Goal: Task Accomplishment & Management: Manage account settings

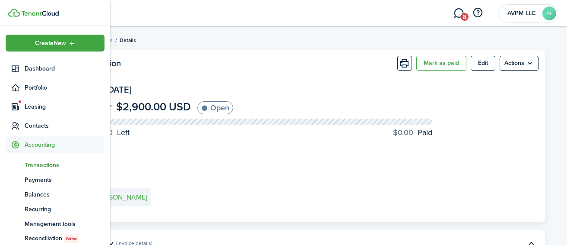
click at [38, 164] on span "Transactions" at bounding box center [65, 164] width 80 height 9
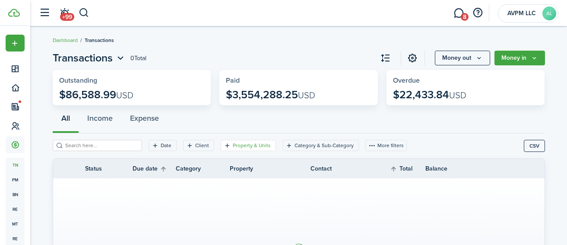
click at [233, 144] on filter-tag-label "Property & Units" at bounding box center [252, 145] width 38 height 8
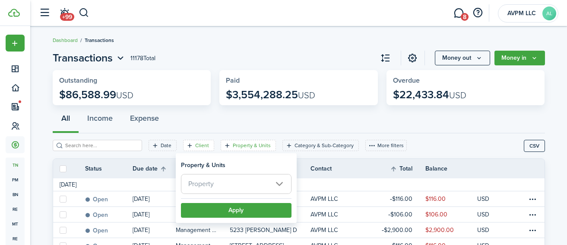
click at [195, 144] on filter-tag-label "Client" at bounding box center [202, 145] width 14 height 8
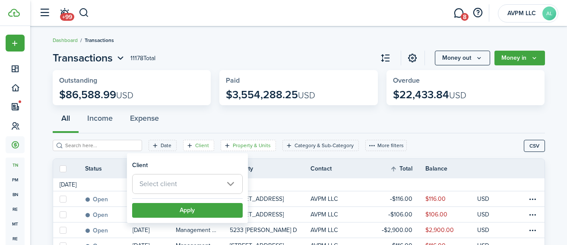
click at [233, 144] on filter-tag-label "Property & Units" at bounding box center [252, 145] width 38 height 8
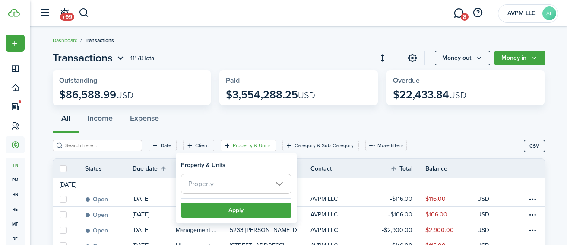
click at [235, 184] on span "Property" at bounding box center [236, 183] width 110 height 19
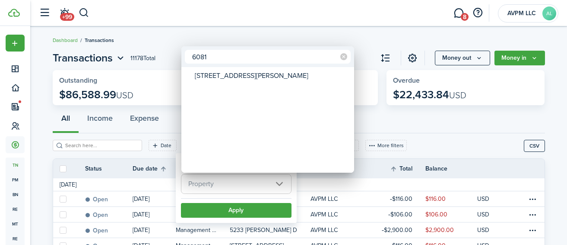
type input "6081"
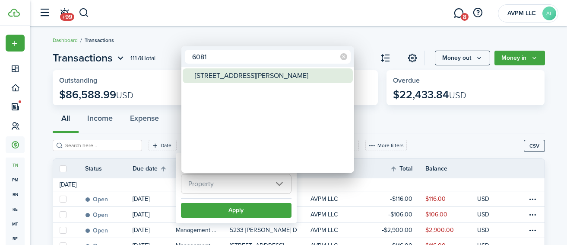
click at [230, 79] on div "[STREET_ADDRESS][PERSON_NAME]" at bounding box center [271, 75] width 153 height 15
type input "[STREET_ADDRESS][PERSON_NAME]"
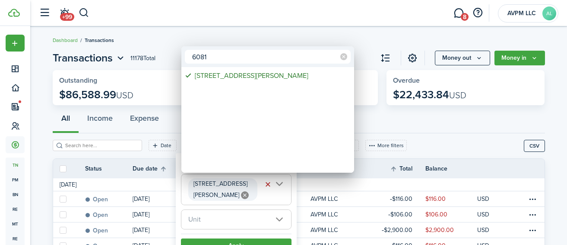
click at [257, 241] on div at bounding box center [284, 122] width 706 height 383
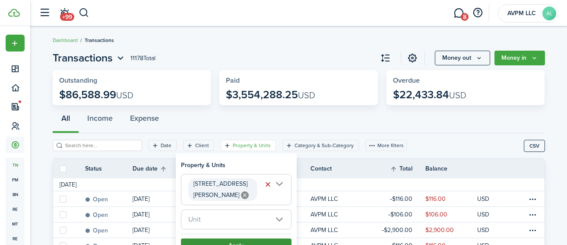
click at [257, 241] on button "Apply" at bounding box center [236, 245] width 111 height 15
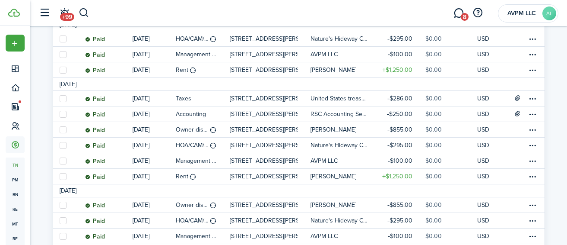
scroll to position [912, 0]
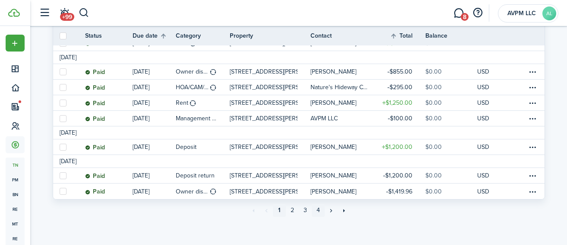
click at [318, 210] on link "4" at bounding box center [318, 209] width 13 height 13
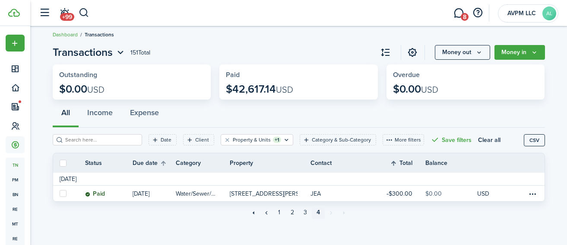
scroll to position [8, 0]
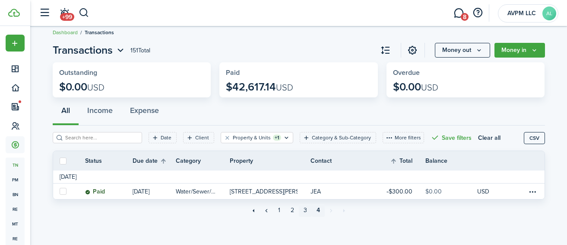
click at [305, 210] on link "3" at bounding box center [305, 209] width 13 height 13
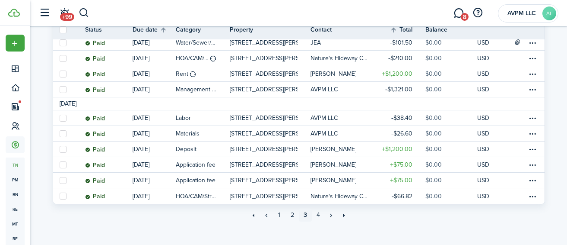
scroll to position [912, 0]
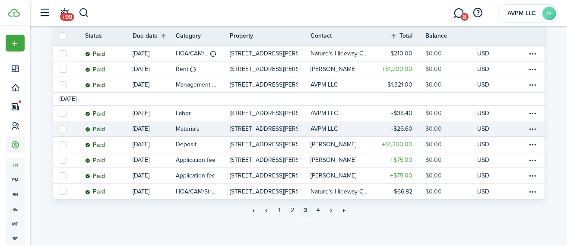
click at [264, 128] on p "[STREET_ADDRESS][PERSON_NAME]" at bounding box center [264, 128] width 68 height 9
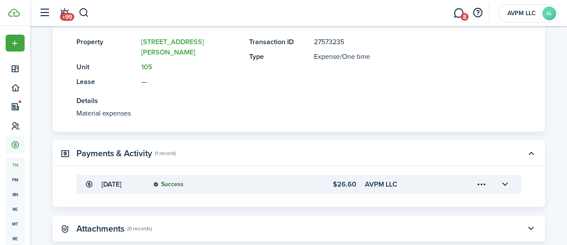
scroll to position [229, 0]
click at [504, 176] on button "button" at bounding box center [505, 183] width 15 height 15
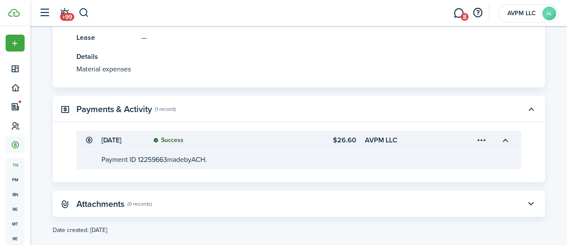
scroll to position [275, 0]
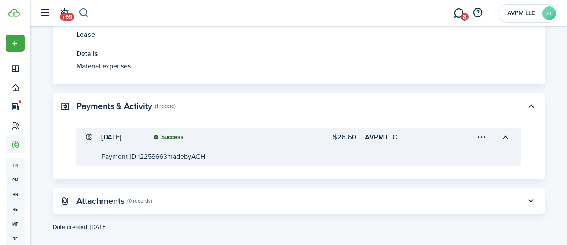
click at [86, 11] on button "button" at bounding box center [84, 13] width 11 height 15
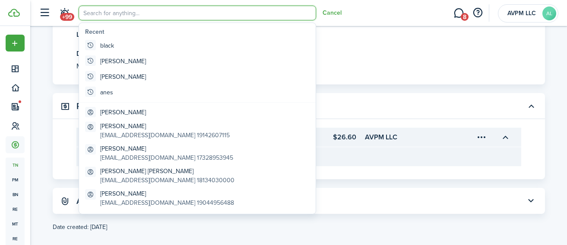
scroll to position [0, 0]
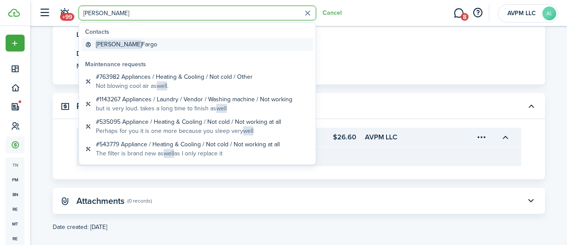
type input "[PERSON_NAME]"
click at [114, 43] on global-search-item-title "[PERSON_NAME] Fargo" at bounding box center [126, 44] width 61 height 9
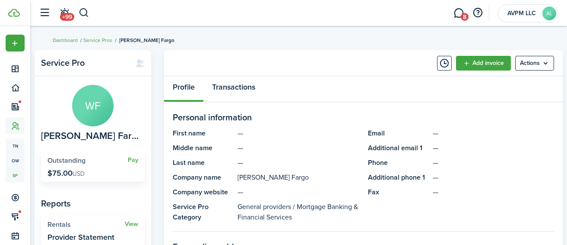
click at [250, 92] on link "Transactions" at bounding box center [233, 89] width 60 height 26
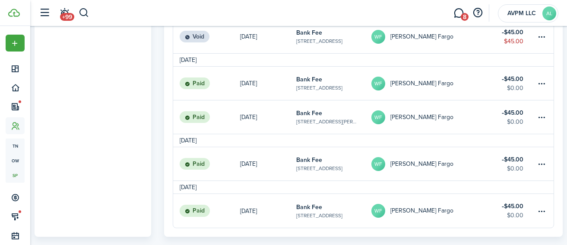
scroll to position [395, 0]
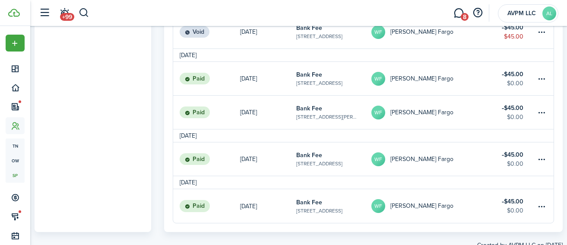
click at [321, 159] on table-subtitle "[STREET_ADDRESS]" at bounding box center [319, 163] width 46 height 8
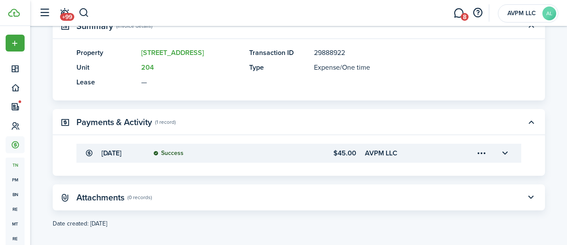
scroll to position [189, 0]
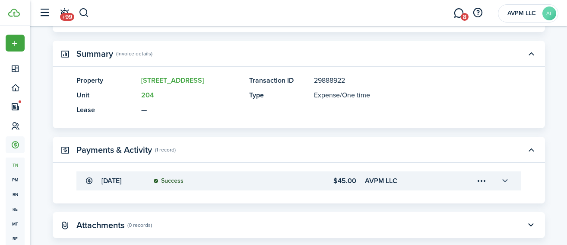
click at [506, 188] on button "button" at bounding box center [505, 180] width 15 height 15
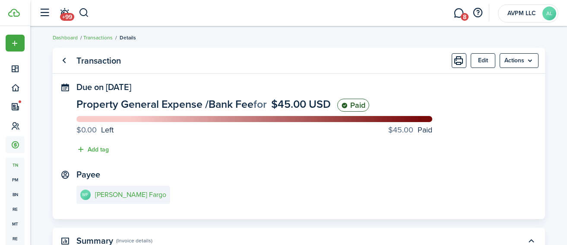
scroll to position [0, 0]
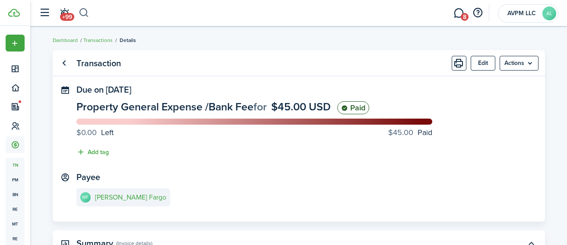
click at [84, 12] on button "button" at bounding box center [84, 13] width 11 height 15
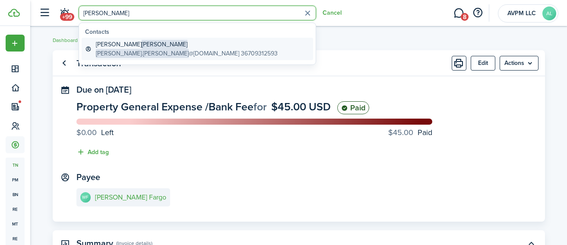
type input "[PERSON_NAME]"
click at [140, 46] on global-search-item-title "[PERSON_NAME]" at bounding box center [187, 44] width 182 height 9
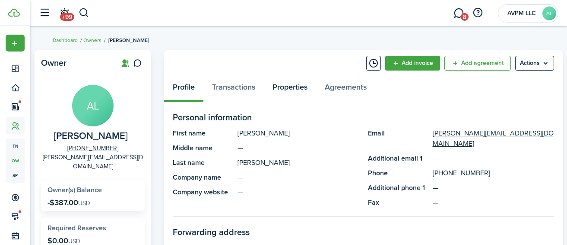
click at [288, 86] on link "Properties" at bounding box center [290, 89] width 52 height 26
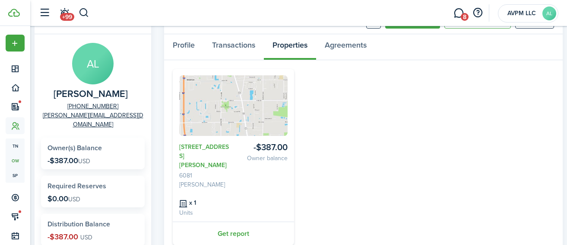
scroll to position [43, 0]
click at [235, 45] on link "Transactions" at bounding box center [233, 46] width 60 height 26
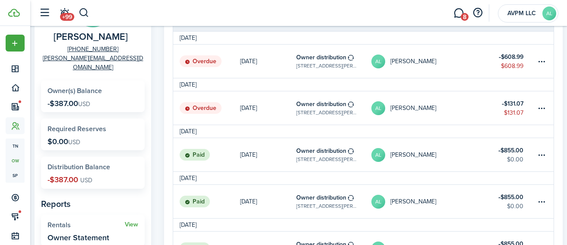
scroll to position [100, 0]
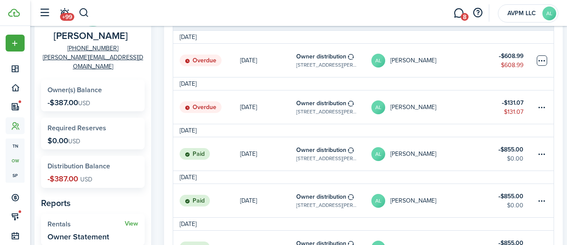
click at [542, 60] on table-menu-btn-icon at bounding box center [542, 60] width 10 height 10
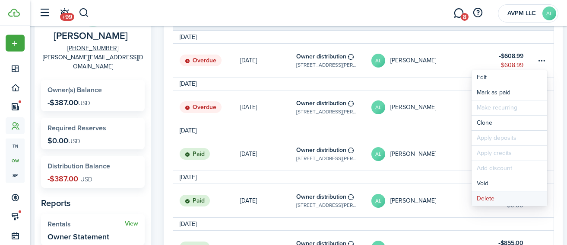
click at [503, 200] on button "Delete" at bounding box center [510, 198] width 76 height 15
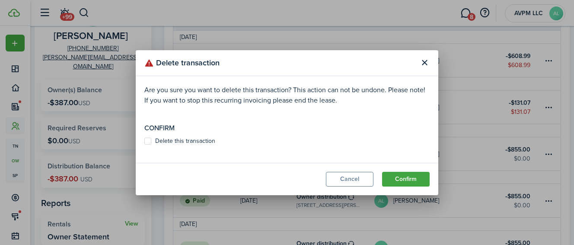
click at [198, 139] on label "Delete this transaction" at bounding box center [179, 140] width 71 height 7
click at [144, 140] on input "Delete this transaction" at bounding box center [144, 140] width 0 height 0
checkbox input "true"
click at [395, 178] on button "Confirm" at bounding box center [406, 179] width 48 height 15
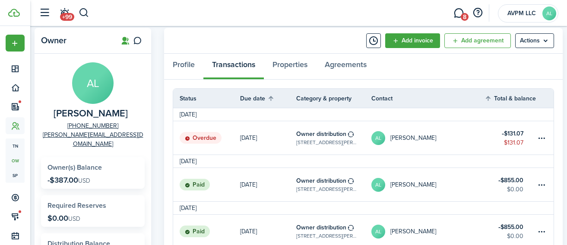
scroll to position [21, 0]
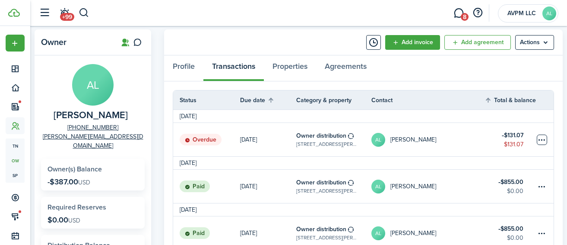
click at [544, 138] on table-menu-btn-icon at bounding box center [542, 139] width 10 height 10
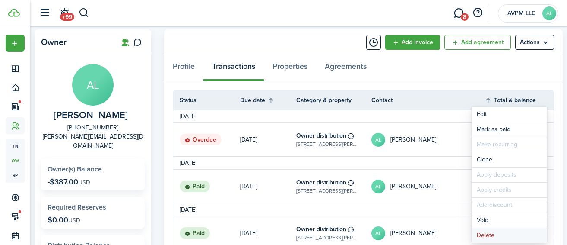
click at [503, 233] on button "Delete" at bounding box center [510, 235] width 76 height 15
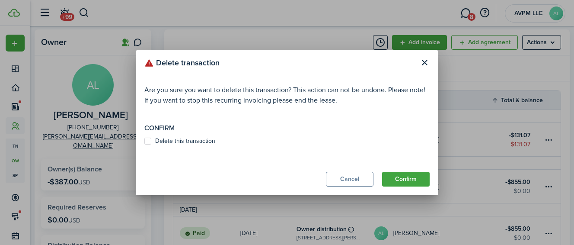
click at [202, 139] on label "Delete this transaction" at bounding box center [179, 140] width 71 height 7
click at [144, 140] on input "Delete this transaction" at bounding box center [144, 140] width 0 height 0
checkbox input "true"
click at [413, 177] on button "Confirm" at bounding box center [406, 179] width 48 height 15
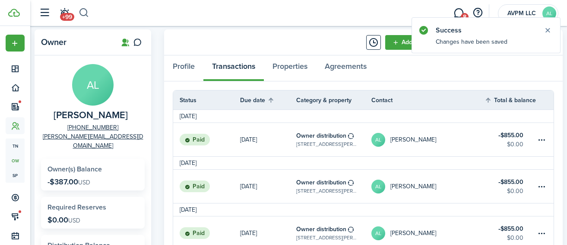
click at [84, 12] on button "button" at bounding box center [84, 13] width 11 height 15
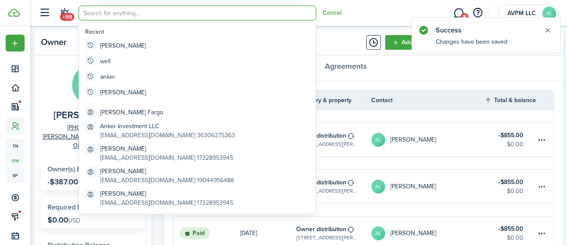
scroll to position [0, 0]
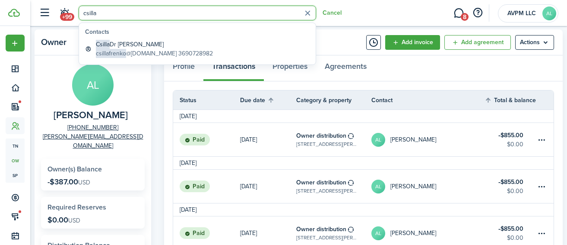
type input "csilla"
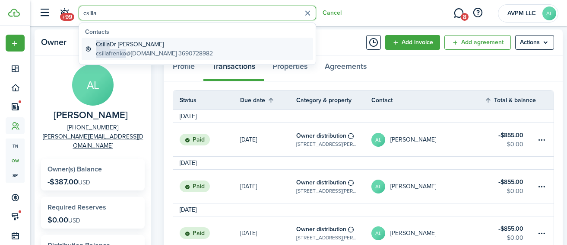
click at [119, 43] on global-search-item-title "Csilla Dr [PERSON_NAME]" at bounding box center [154, 44] width 117 height 9
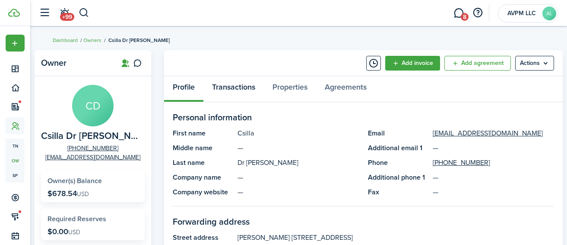
click at [240, 88] on link "Transactions" at bounding box center [233, 89] width 60 height 26
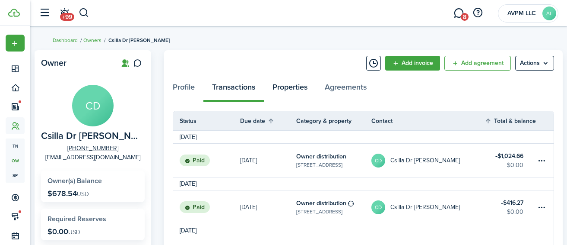
click at [294, 87] on link "Properties" at bounding box center [290, 89] width 52 height 26
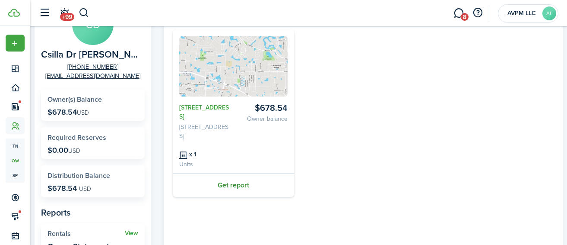
scroll to position [83, 0]
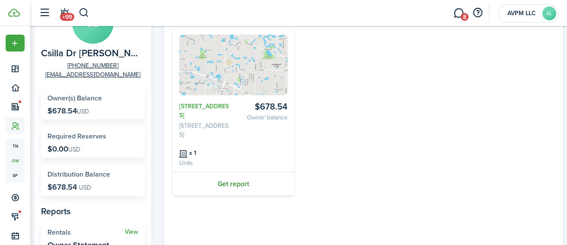
click at [225, 181] on link "Get report" at bounding box center [233, 184] width 121 height 24
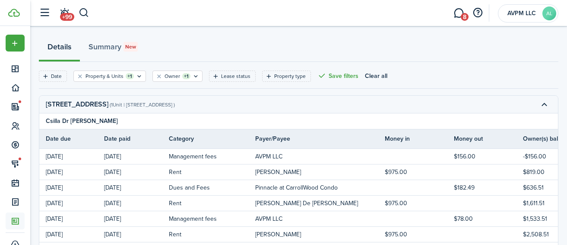
scroll to position [20, 0]
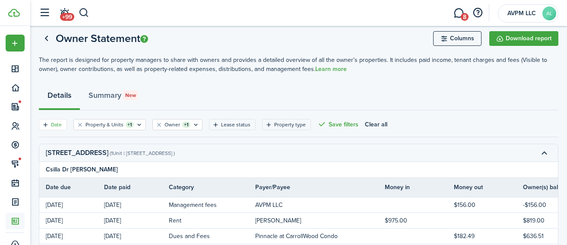
click at [58, 124] on filter-tag-label "Date" at bounding box center [56, 125] width 11 height 8
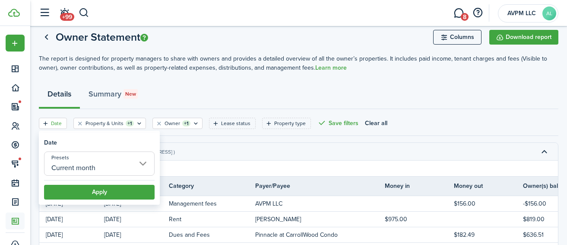
scroll to position [22, 0]
click at [92, 163] on input "Current month" at bounding box center [99, 163] width 111 height 24
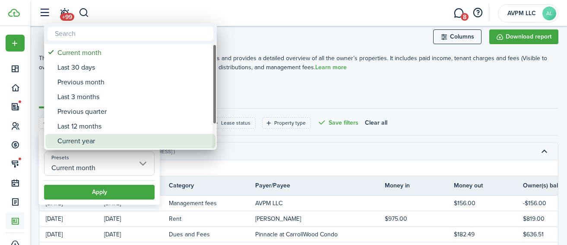
click at [99, 140] on div "Current year" at bounding box center [133, 141] width 153 height 15
type input "Current year"
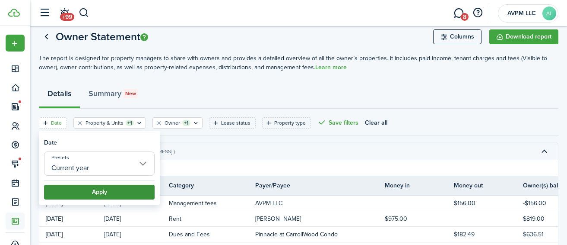
click at [113, 189] on button "Apply" at bounding box center [99, 191] width 111 height 15
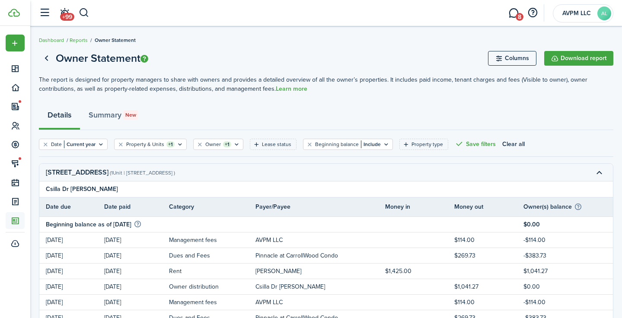
click at [86, 9] on button "button" at bounding box center [84, 13] width 11 height 15
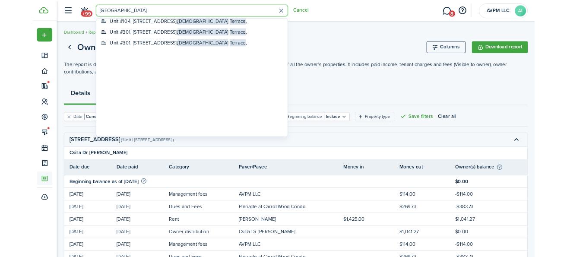
scroll to position [211, 0]
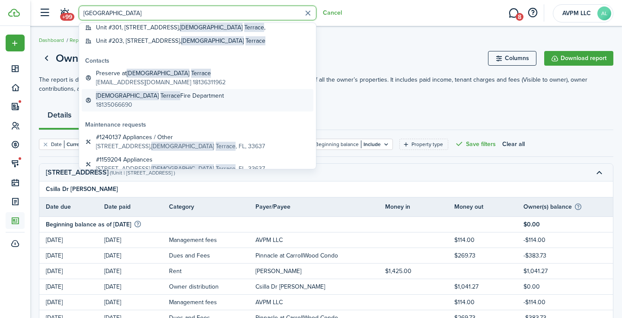
type input "[GEOGRAPHIC_DATA]"
click at [149, 98] on global-search-item-title "Temple Terrace Fire Department" at bounding box center [160, 95] width 128 height 9
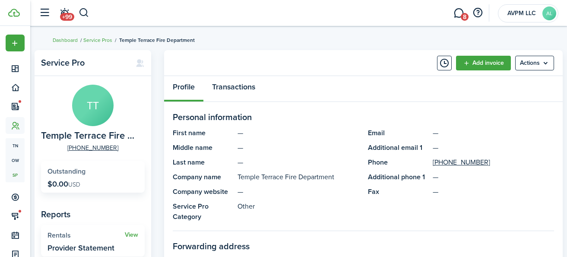
click at [229, 86] on link "Transactions" at bounding box center [233, 89] width 60 height 26
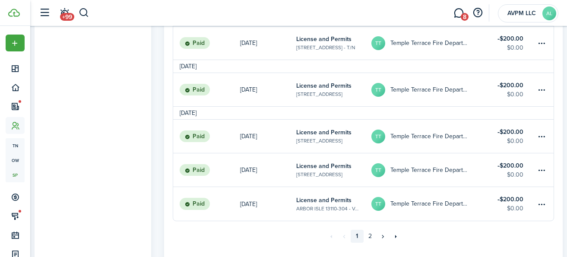
scroll to position [732, 0]
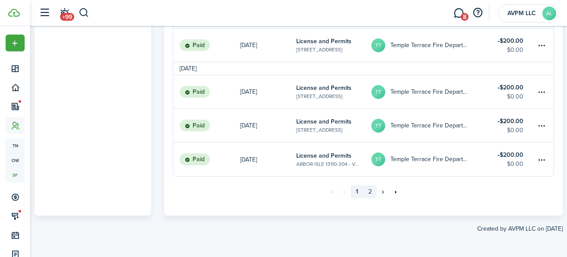
click at [371, 194] on link "2" at bounding box center [370, 191] width 13 height 13
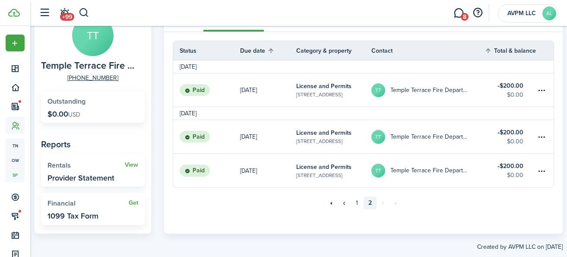
scroll to position [88, 0]
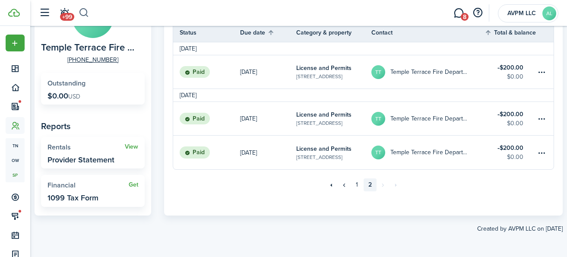
click at [83, 11] on button "button" at bounding box center [84, 13] width 11 height 15
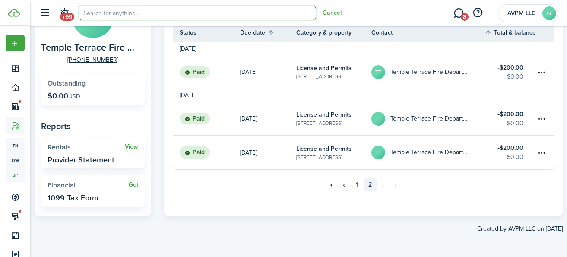
scroll to position [0, 0]
type input "[PERSON_NAME]"
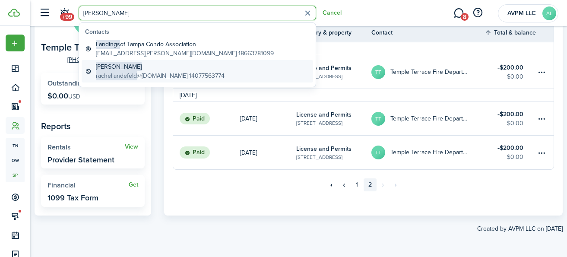
click at [144, 68] on global-search-item-title "[PERSON_NAME]" at bounding box center [160, 66] width 129 height 9
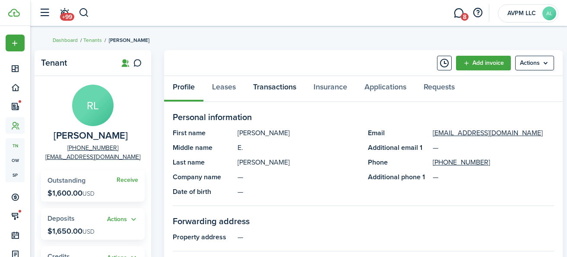
click at [284, 85] on link "Transactions" at bounding box center [275, 89] width 60 height 26
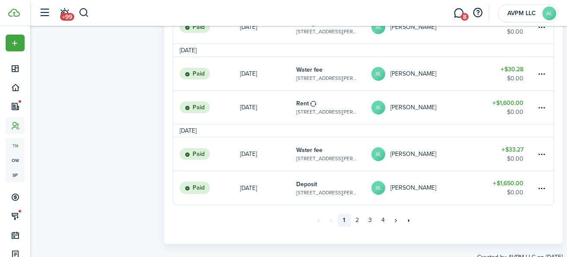
scroll to position [771, 0]
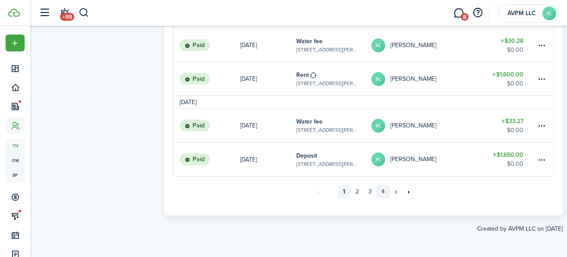
click at [384, 191] on link "4" at bounding box center [383, 191] width 13 height 13
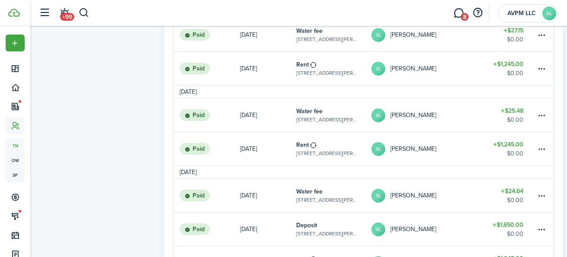
scroll to position [631, 0]
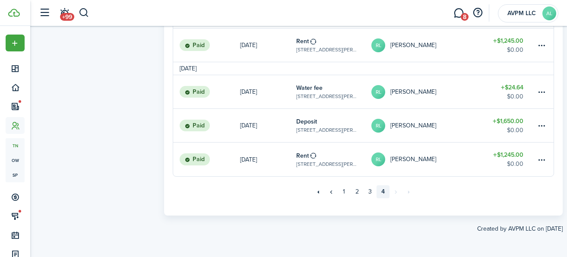
click at [414, 89] on table-profile-info-text "[PERSON_NAME]" at bounding box center [414, 92] width 46 height 7
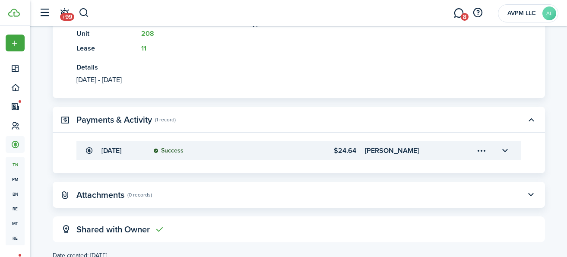
scroll to position [261, 0]
click at [506, 143] on button "button" at bounding box center [505, 150] width 15 height 15
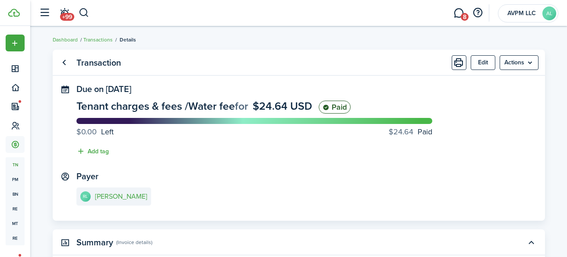
scroll to position [0, 0]
click at [118, 10] on header-wrapper "+99 8 AVPM LLC AL" at bounding box center [297, 13] width 524 height 26
click at [84, 11] on button "button" at bounding box center [84, 13] width 11 height 15
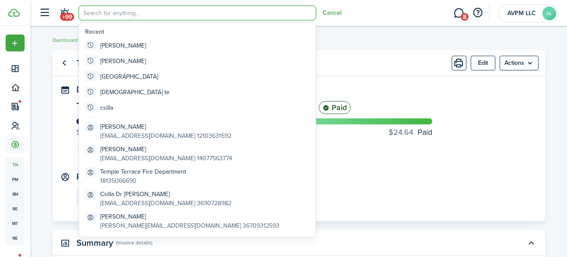
click at [217, 11] on input "search" at bounding box center [198, 13] width 238 height 15
click at [362, 57] on panel-main-header "Transaction Edit Actions" at bounding box center [299, 63] width 493 height 26
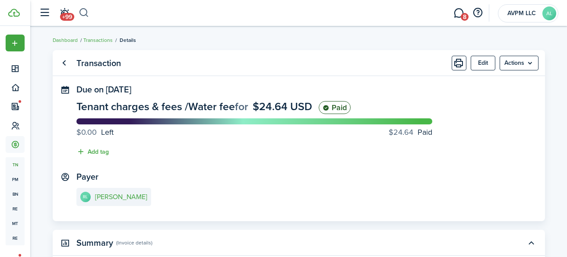
click at [82, 11] on button "button" at bounding box center [84, 13] width 11 height 15
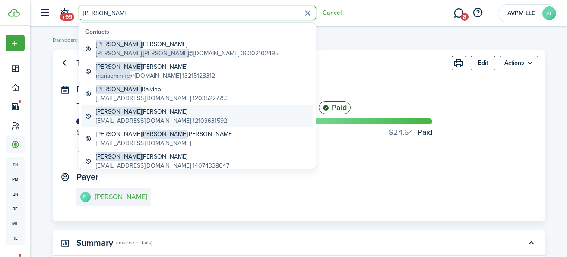
type input "[PERSON_NAME]"
click at [155, 112] on global-search-item-title "[PERSON_NAME]" at bounding box center [161, 111] width 131 height 9
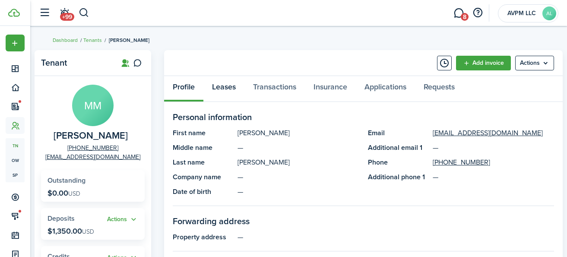
click at [226, 87] on link "Leases" at bounding box center [223, 89] width 41 height 26
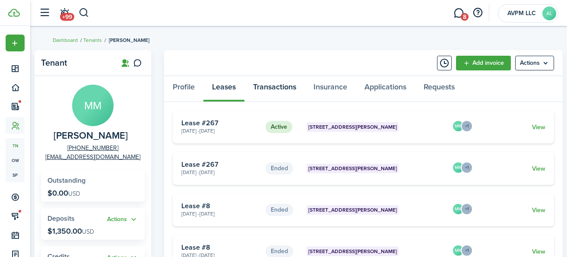
click at [264, 89] on link "Transactions" at bounding box center [275, 89] width 60 height 26
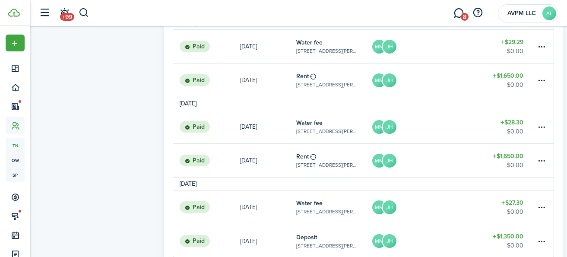
scroll to position [771, 0]
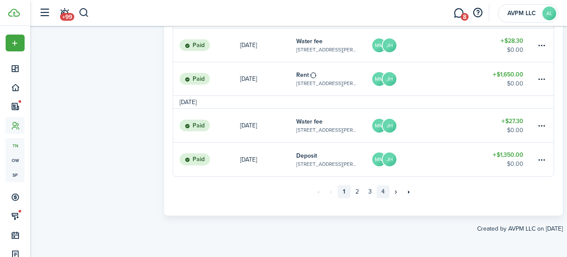
click at [385, 194] on link "4" at bounding box center [383, 191] width 13 height 13
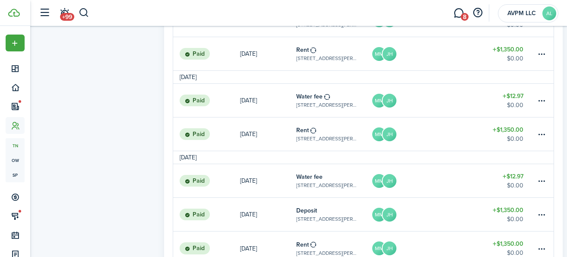
scroll to position [562, 0]
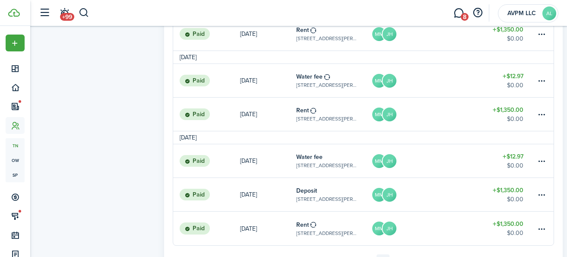
click at [312, 159] on table-info-title "Water fee" at bounding box center [309, 157] width 26 height 9
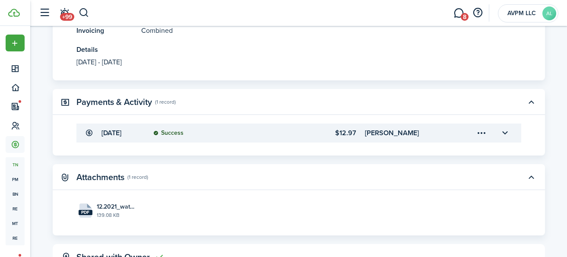
scroll to position [294, 0]
click at [506, 125] on button "button" at bounding box center [505, 132] width 15 height 15
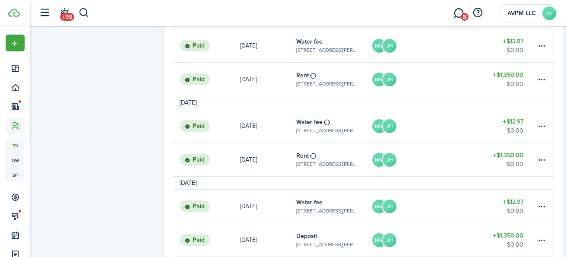
scroll to position [515, 0]
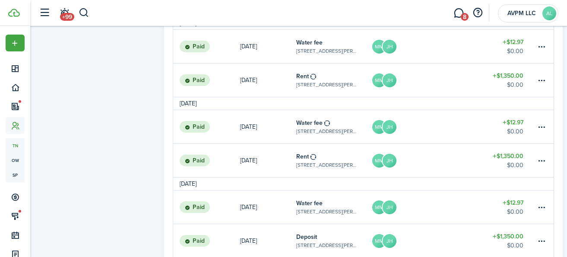
click at [420, 123] on link "MM JH" at bounding box center [428, 126] width 113 height 33
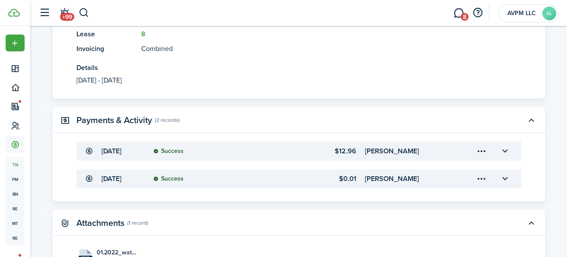
scroll to position [286, 0]
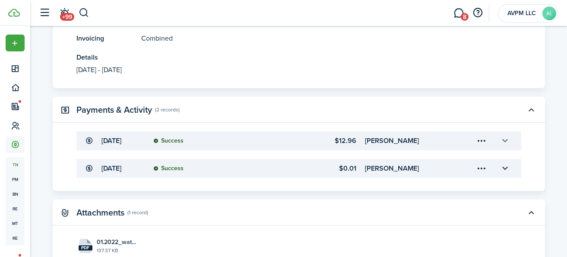
click at [507, 134] on button "button" at bounding box center [505, 141] width 15 height 15
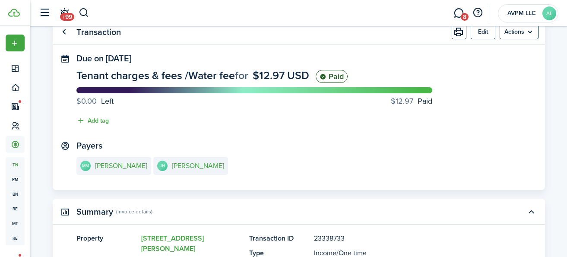
scroll to position [22, 0]
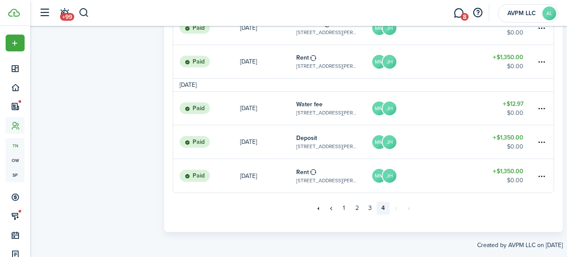
scroll to position [631, 0]
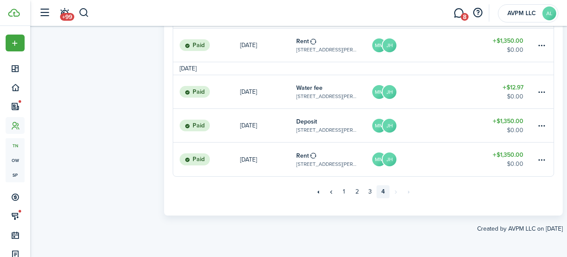
click at [468, 119] on link "MM JH" at bounding box center [428, 125] width 113 height 33
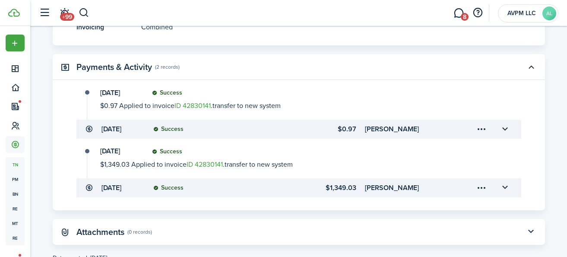
scroll to position [298, 0]
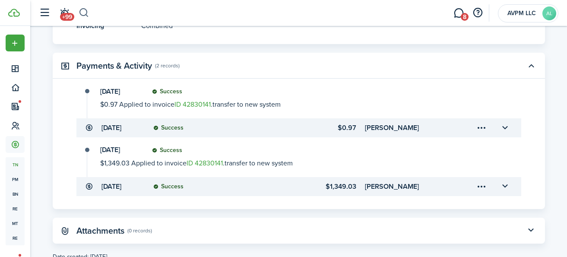
click at [86, 13] on button "button" at bounding box center [84, 13] width 11 height 15
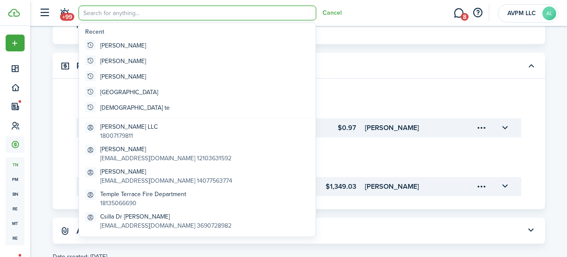
scroll to position [0, 0]
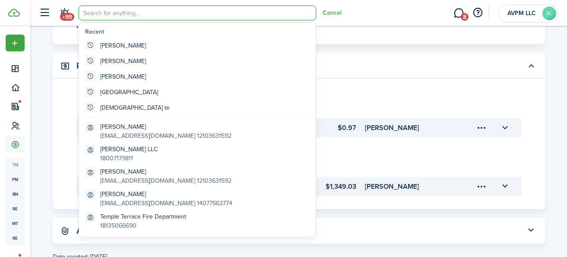
drag, startPoint x: 381, startPoint y: 39, endPoint x: 373, endPoint y: 38, distance: 7.5
click at [381, 39] on transaction-view-wrapper "Transaction Edit Actions Due on [DATE] Deposit for $1,350.00 USD Paid $0.00 Lef…" at bounding box center [298, 7] width 501 height 518
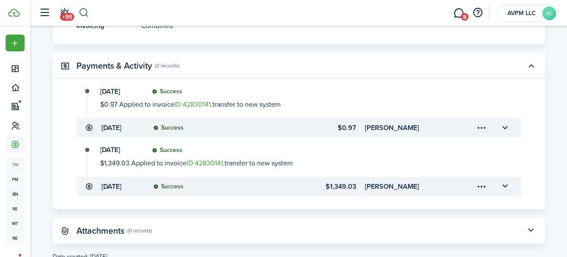
click at [81, 10] on button "button" at bounding box center [84, 13] width 11 height 15
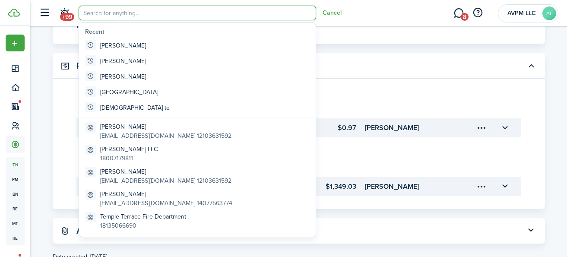
scroll to position [0, 0]
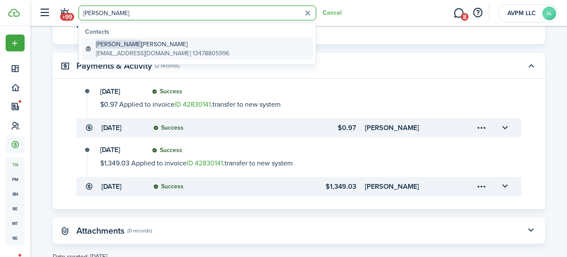
type input "[PERSON_NAME]"
click at [152, 43] on global-search-item-title "[PERSON_NAME]" at bounding box center [163, 44] width 134 height 9
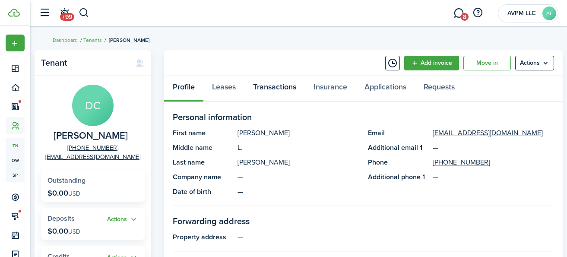
click at [278, 88] on link "Transactions" at bounding box center [275, 89] width 60 height 26
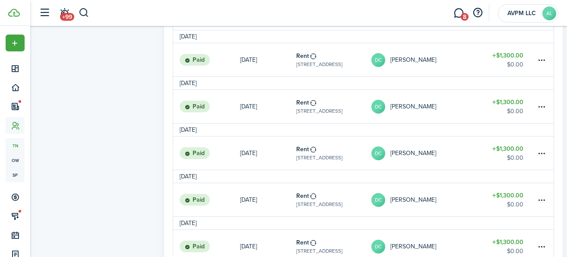
scroll to position [797, 0]
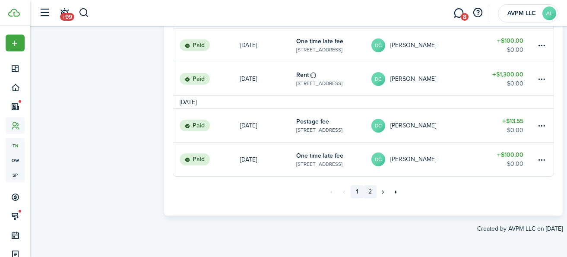
click at [370, 192] on link "2" at bounding box center [370, 191] width 13 height 13
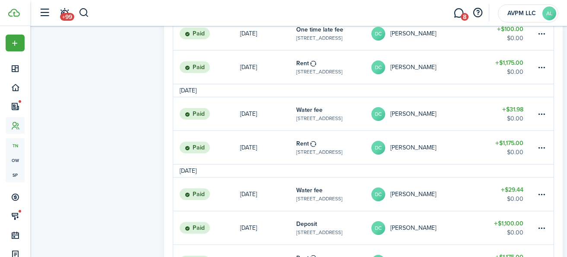
scroll to position [592, 0]
click at [392, 112] on table-profile-info-text "[PERSON_NAME]" at bounding box center [414, 114] width 46 height 7
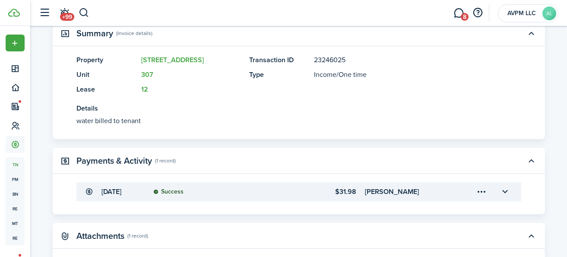
scroll to position [222, 0]
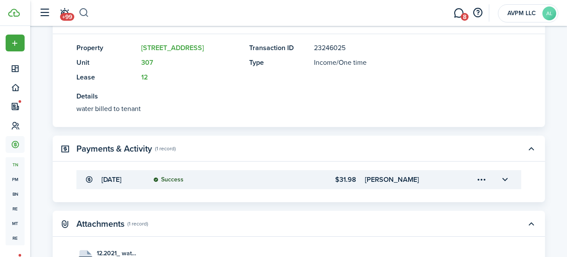
click at [83, 11] on button "button" at bounding box center [84, 13] width 11 height 15
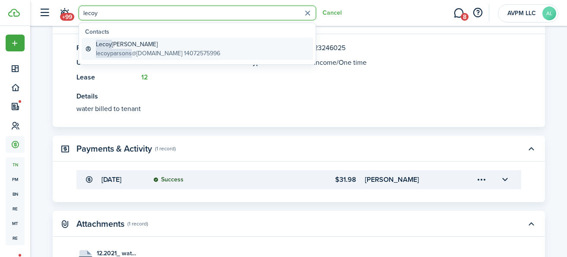
type input "lecoy"
click at [121, 44] on global-search-item-title "[PERSON_NAME]" at bounding box center [158, 44] width 124 height 9
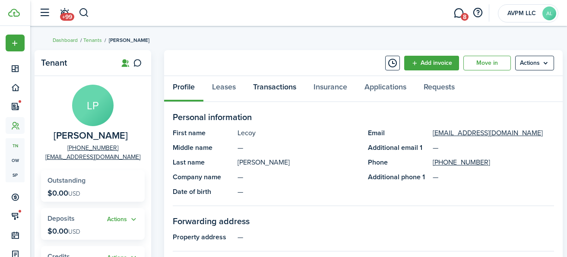
click at [270, 86] on link "Transactions" at bounding box center [275, 89] width 60 height 26
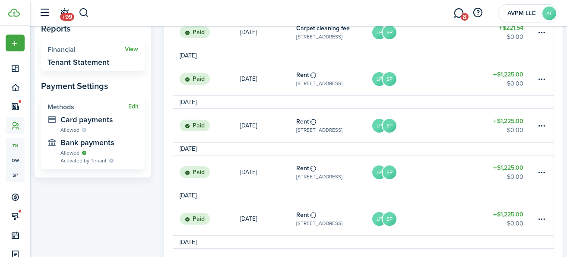
scroll to position [261, 0]
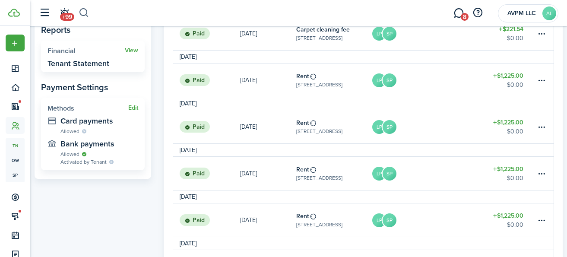
click at [83, 12] on button "button" at bounding box center [84, 13] width 11 height 15
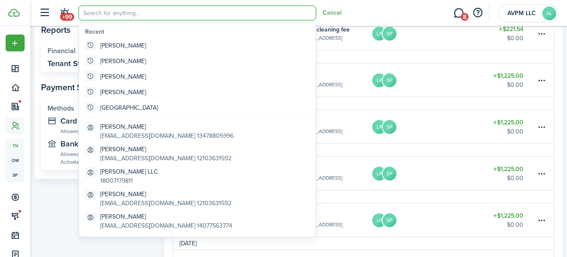
scroll to position [0, 0]
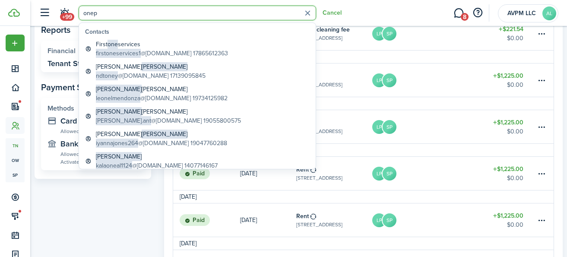
type input "onepo"
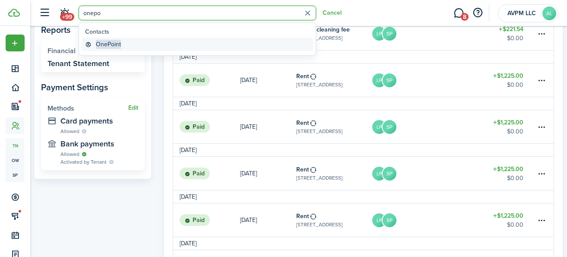
click at [115, 42] on span "OnePoint" at bounding box center [108, 44] width 25 height 9
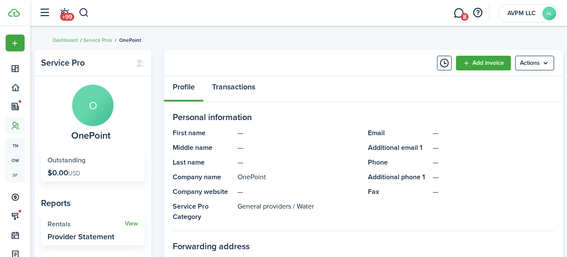
click at [232, 89] on link "Transactions" at bounding box center [233, 89] width 60 height 26
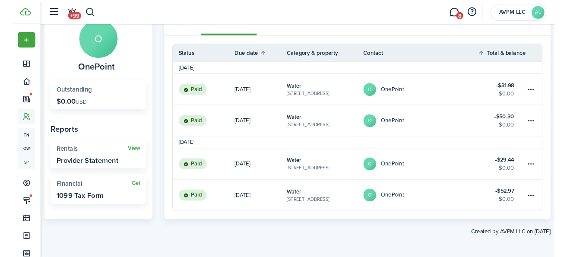
scroll to position [64, 0]
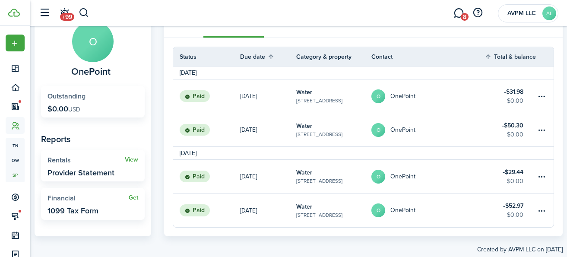
click at [519, 206] on table-amount-title "$52.97" at bounding box center [513, 205] width 20 height 9
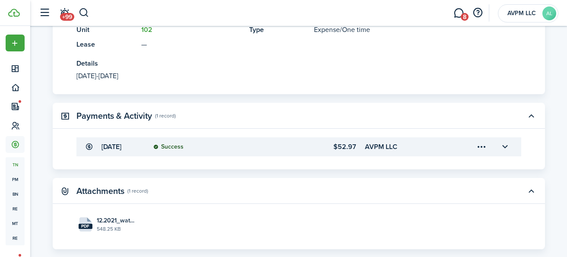
scroll to position [246, 0]
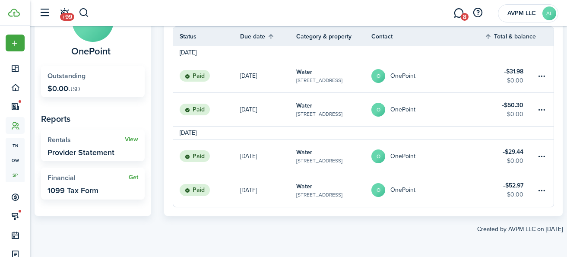
scroll to position [85, 0]
click at [454, 152] on link "O OnePoint" at bounding box center [428, 155] width 113 height 33
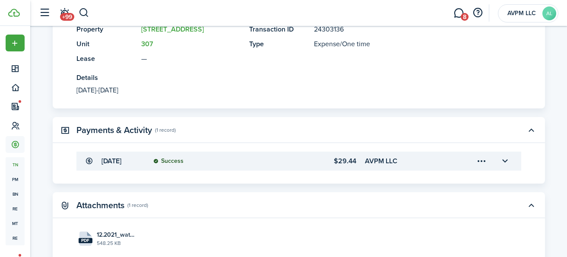
scroll to position [242, 0]
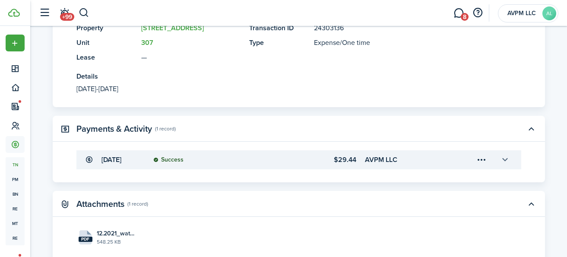
click at [505, 159] on button "button" at bounding box center [505, 160] width 15 height 15
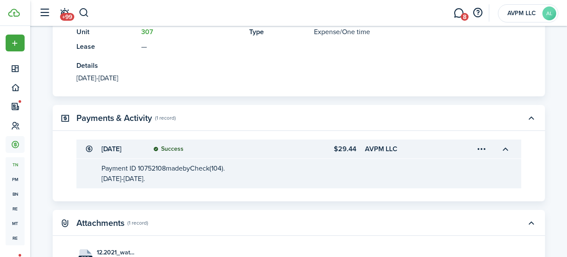
scroll to position [255, 0]
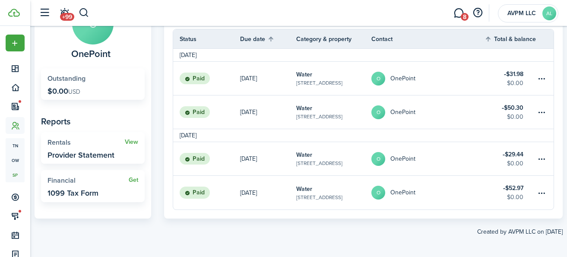
scroll to position [85, 0]
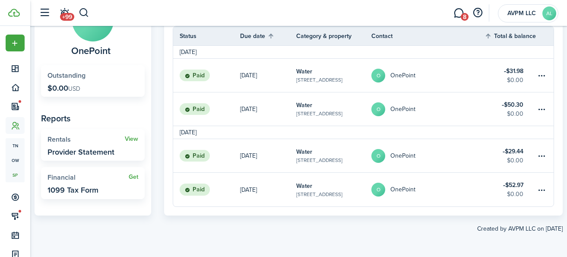
click at [328, 152] on link "Water [STREET_ADDRESS]" at bounding box center [333, 155] width 75 height 33
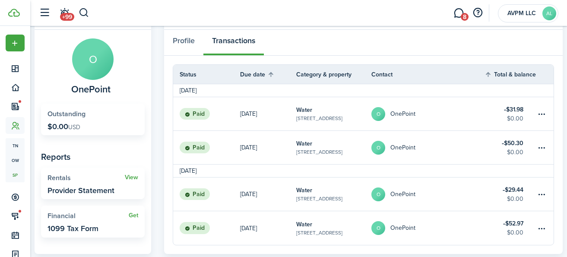
scroll to position [85, 0]
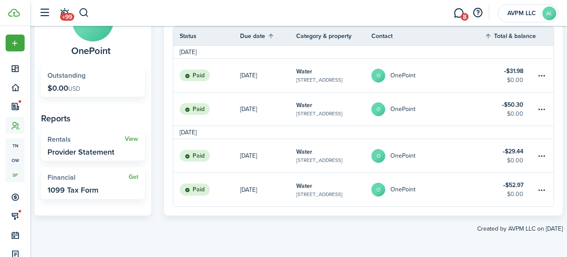
click at [520, 70] on table-amount-title "$31.98" at bounding box center [513, 71] width 19 height 9
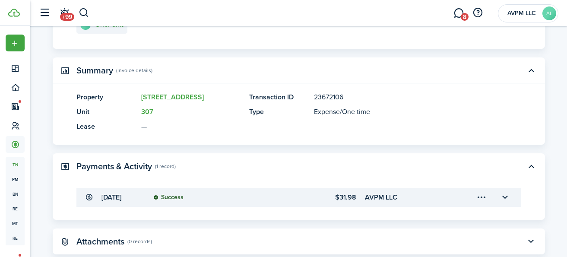
scroll to position [211, 0]
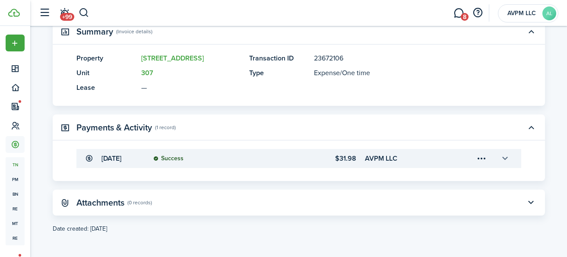
click at [510, 159] on button "button" at bounding box center [505, 158] width 15 height 15
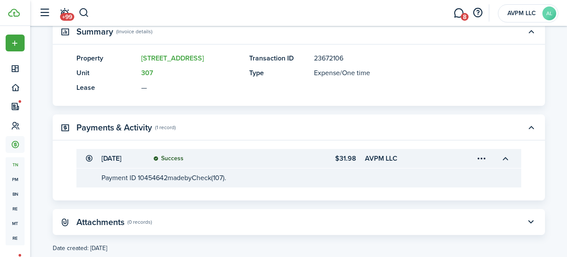
scroll to position [0, 0]
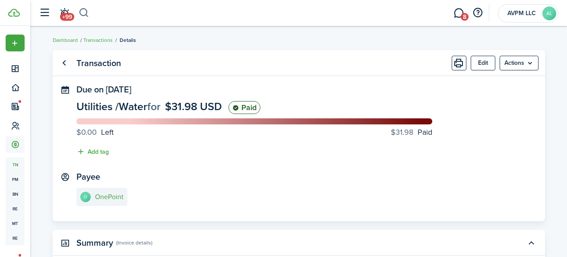
click at [83, 10] on button "button" at bounding box center [84, 13] width 11 height 15
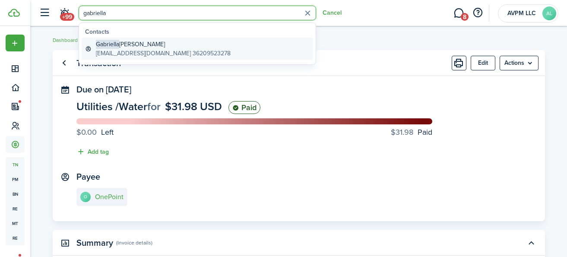
type input "gabriella"
click at [144, 45] on global-search-item-title "[PERSON_NAME]" at bounding box center [163, 44] width 135 height 9
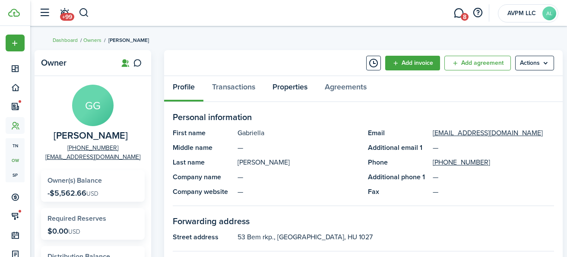
click at [283, 86] on link "Properties" at bounding box center [290, 89] width 52 height 26
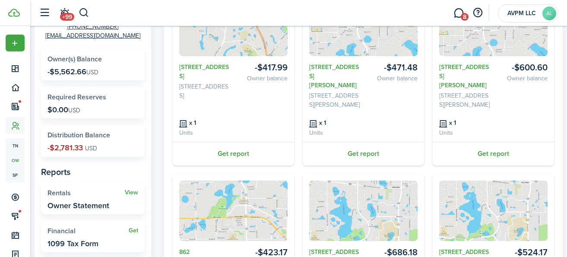
scroll to position [122, 0]
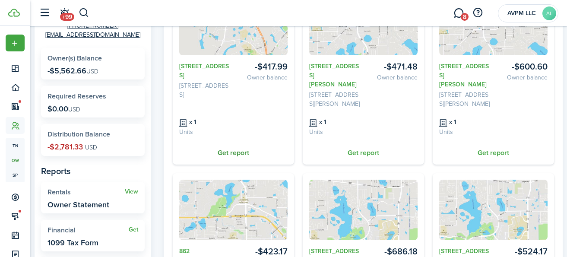
click at [234, 154] on link "Get report" at bounding box center [233, 153] width 121 height 24
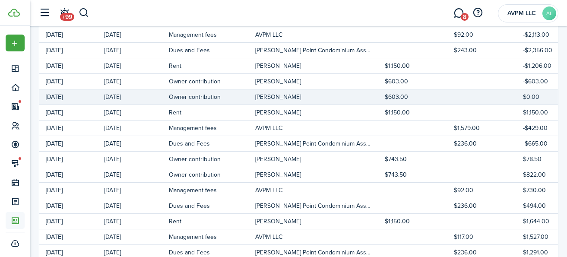
scroll to position [316, 0]
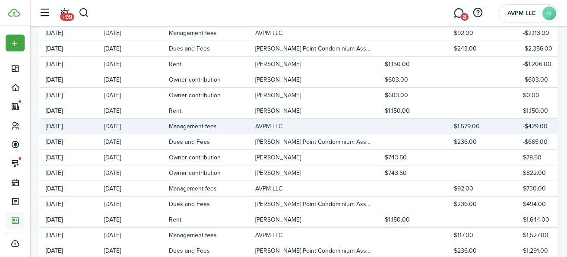
drag, startPoint x: 264, startPoint y: 128, endPoint x: 282, endPoint y: 128, distance: 18.2
click at [282, 128] on td "AVPM LLC" at bounding box center [320, 127] width 130 height 12
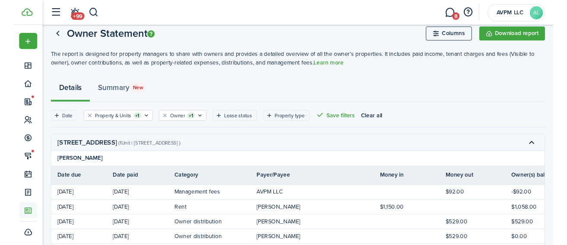
scroll to position [0, 0]
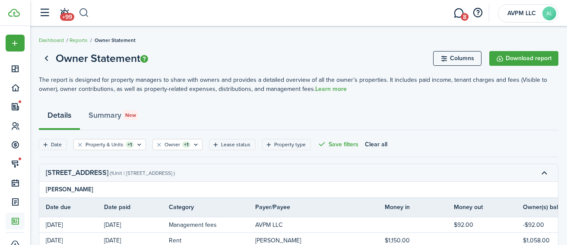
click at [84, 13] on button "button" at bounding box center [84, 13] width 11 height 15
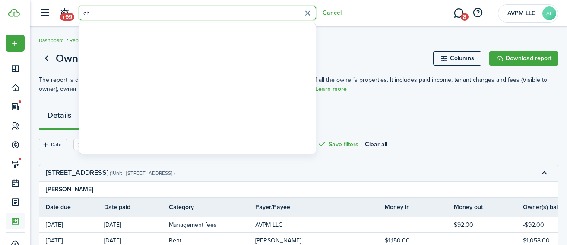
type input "c"
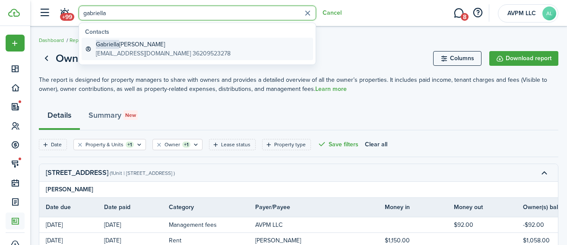
type input "gabriella"
click at [137, 45] on global-search-item-title "[PERSON_NAME]" at bounding box center [163, 44] width 135 height 9
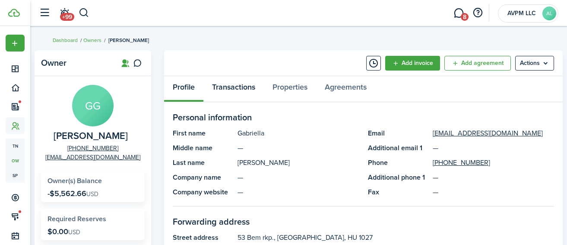
click at [229, 87] on link "Transactions" at bounding box center [233, 89] width 60 height 26
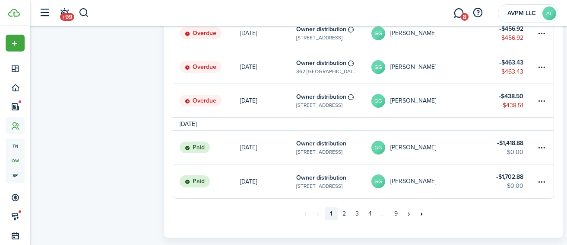
scroll to position [680, 0]
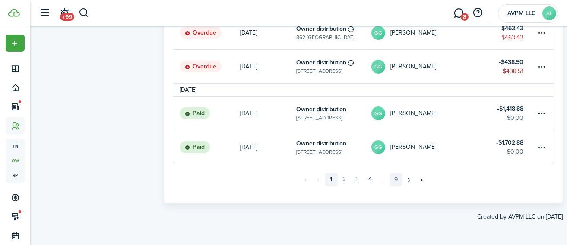
click at [395, 179] on link "9" at bounding box center [396, 179] width 13 height 13
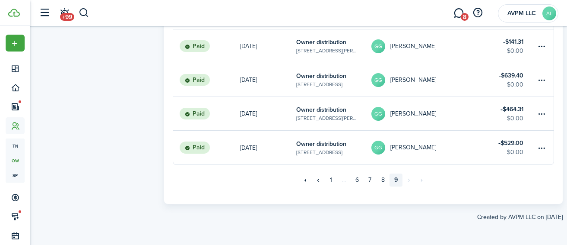
scroll to position [680, 0]
click at [385, 178] on link "8" at bounding box center [383, 179] width 13 height 13
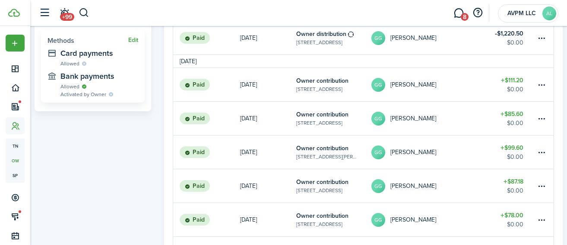
scroll to position [482, 0]
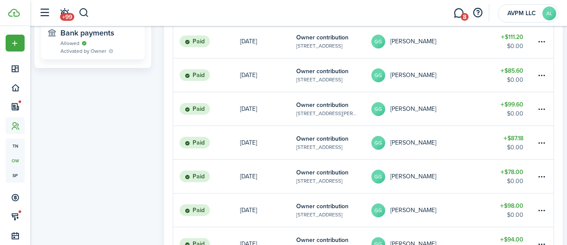
click at [324, 39] on table-info-title "Owner contribution" at bounding box center [322, 37] width 52 height 9
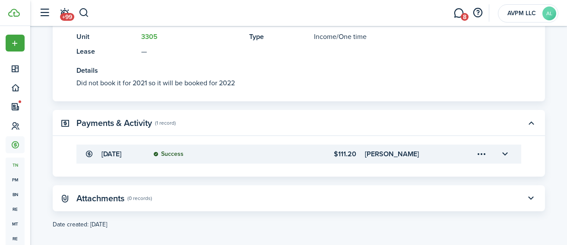
scroll to position [250, 0]
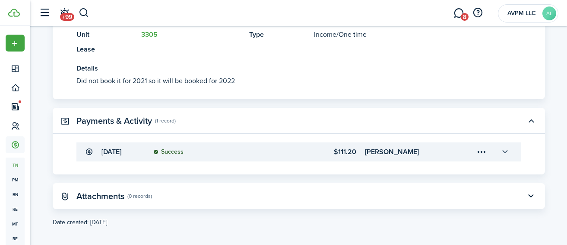
click at [503, 151] on button "button" at bounding box center [505, 151] width 15 height 15
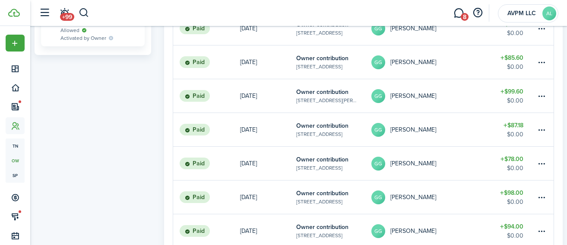
scroll to position [497, 0]
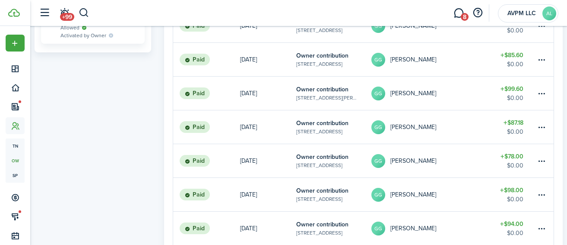
click at [318, 57] on table-info-title "Owner contribution" at bounding box center [322, 55] width 52 height 9
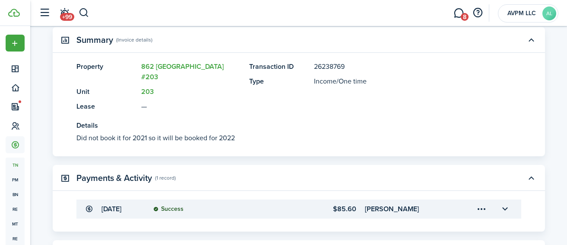
scroll to position [266, 0]
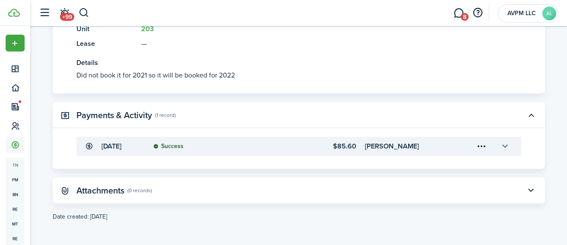
click at [503, 146] on button "button" at bounding box center [505, 146] width 15 height 15
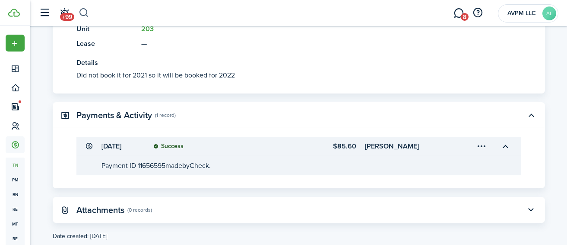
click at [83, 12] on button "button" at bounding box center [84, 13] width 11 height 15
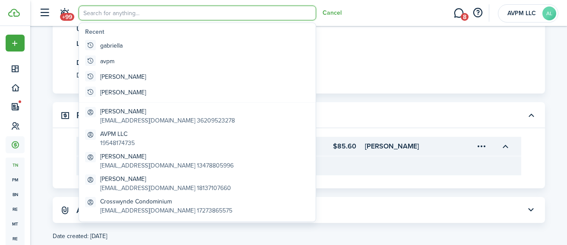
scroll to position [0, 0]
click at [91, 13] on input "search" at bounding box center [198, 13] width 238 height 15
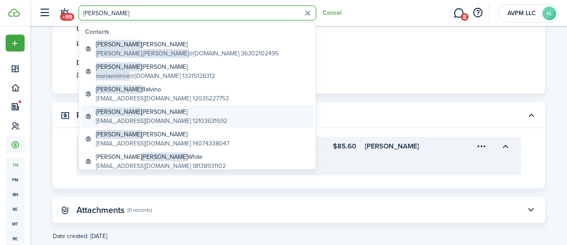
type input "[PERSON_NAME]"
click at [135, 112] on global-search-item-title "[PERSON_NAME]" at bounding box center [161, 111] width 131 height 9
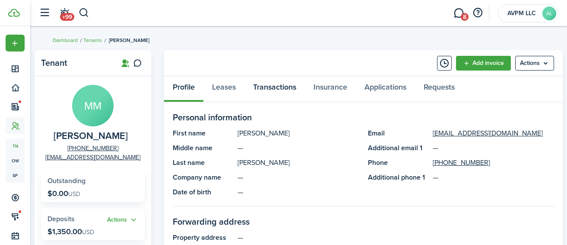
click at [272, 88] on link "Transactions" at bounding box center [275, 89] width 60 height 26
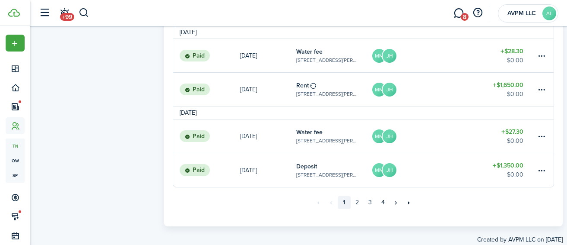
scroll to position [783, 0]
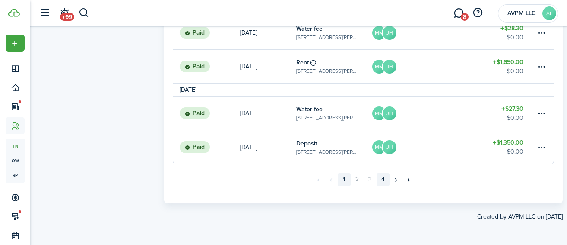
click at [381, 180] on link "4" at bounding box center [383, 179] width 13 height 13
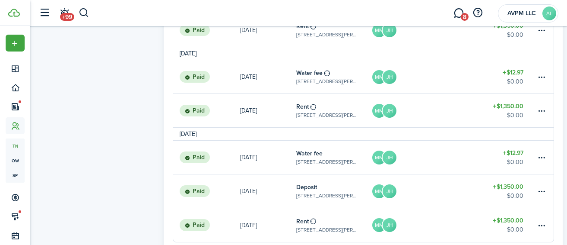
scroll to position [643, 0]
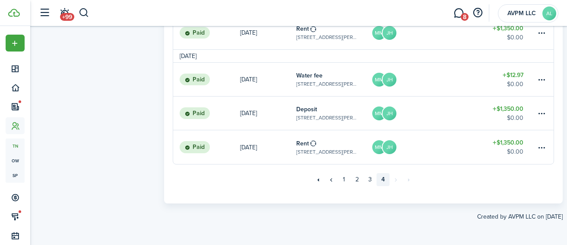
click at [309, 77] on table-info-title "Water fee" at bounding box center [309, 75] width 26 height 9
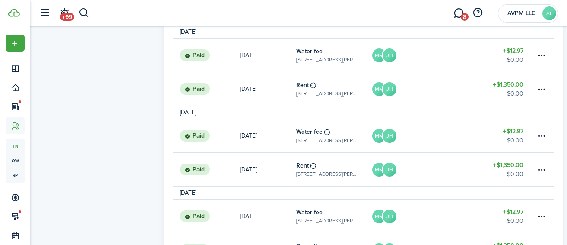
scroll to position [501, 0]
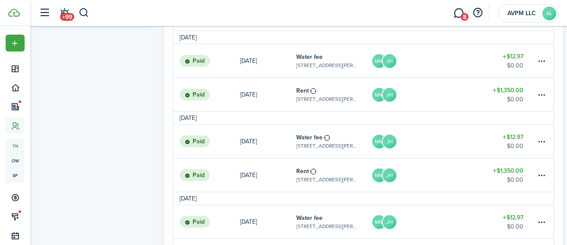
click at [306, 138] on table-info-title "Water fee" at bounding box center [309, 137] width 26 height 9
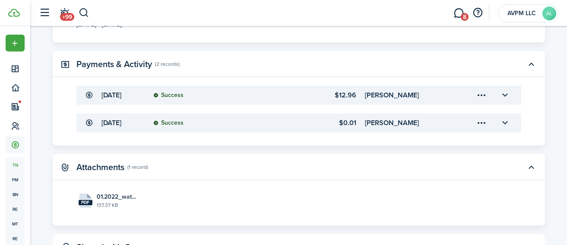
scroll to position [331, 0]
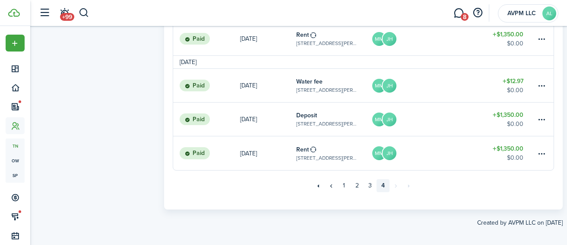
scroll to position [636, 0]
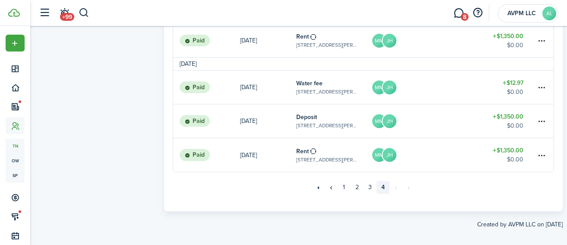
click at [308, 120] on table-info-title "Deposit" at bounding box center [306, 116] width 21 height 9
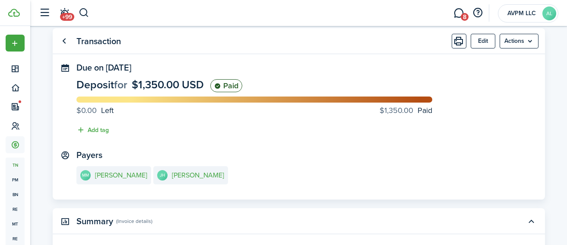
scroll to position [21, 0]
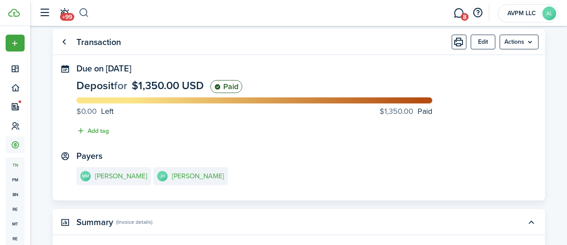
click at [83, 10] on button "button" at bounding box center [84, 13] width 11 height 15
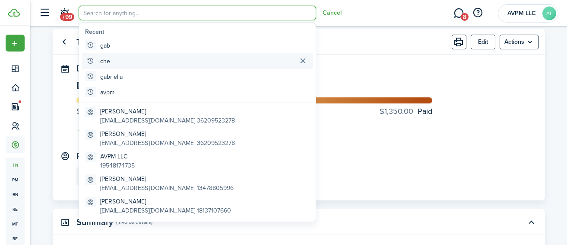
scroll to position [0, 0]
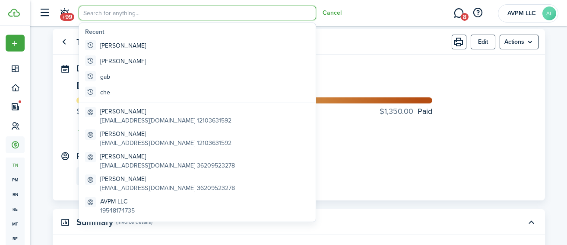
click at [380, 64] on panel-main-section "Due on [DATE] Deposit for $1,350.00 USD Paid $0.00 Left $1,350.00 Paid Add tag" at bounding box center [298, 102] width 445 height 76
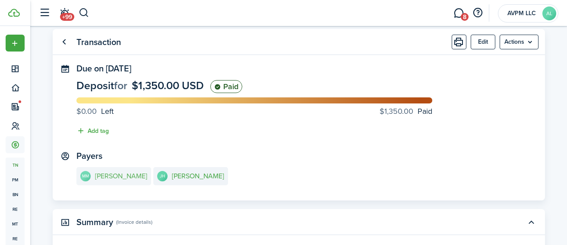
click at [116, 170] on link "MM [PERSON_NAME]" at bounding box center [113, 176] width 75 height 18
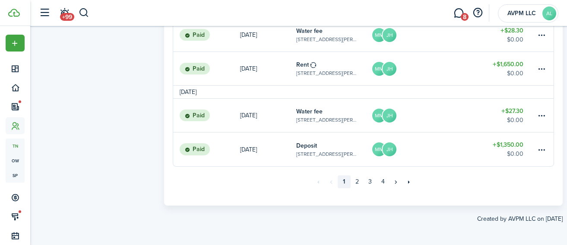
scroll to position [783, 0]
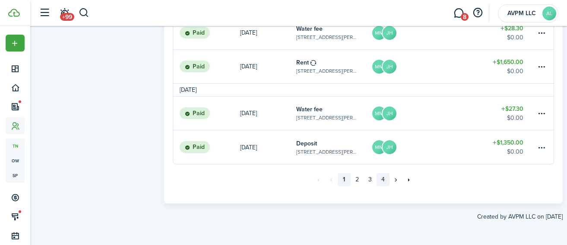
click at [383, 179] on link "4" at bounding box center [383, 179] width 13 height 13
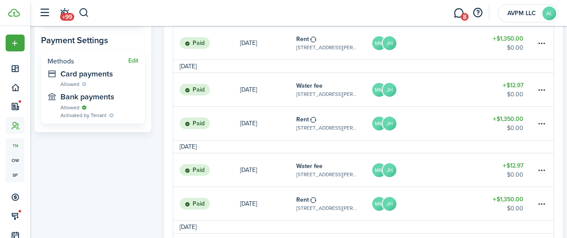
scroll to position [650, 0]
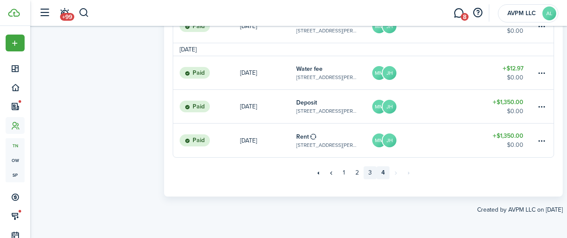
click at [367, 174] on link "3" at bounding box center [370, 172] width 13 height 13
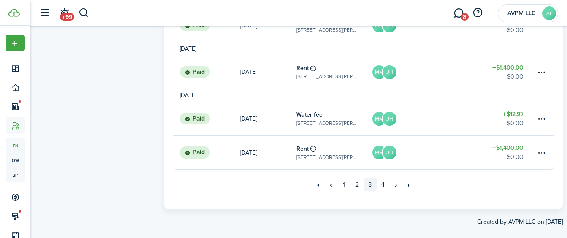
scroll to position [777, 0]
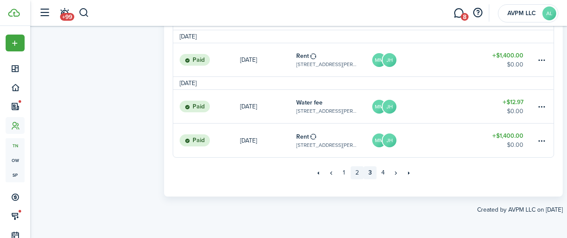
click at [356, 173] on link "2" at bounding box center [357, 172] width 13 height 13
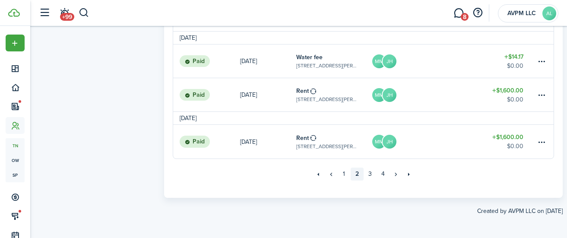
scroll to position [790, 0]
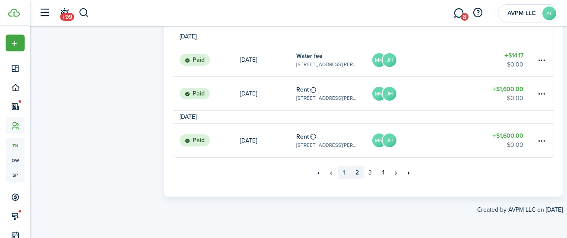
click at [344, 172] on link "1" at bounding box center [344, 172] width 13 height 13
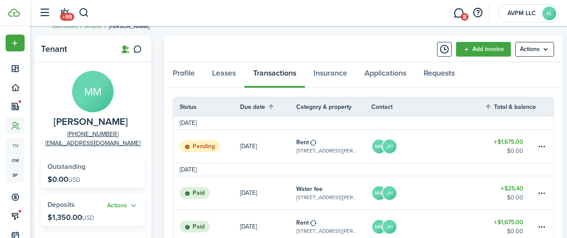
scroll to position [24, 0]
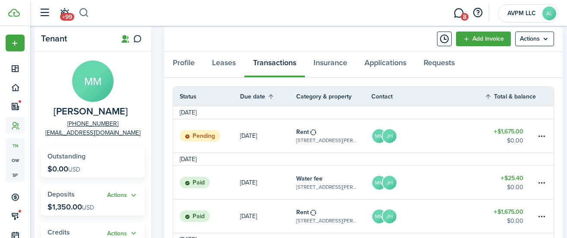
click at [83, 9] on button "button" at bounding box center [84, 13] width 11 height 15
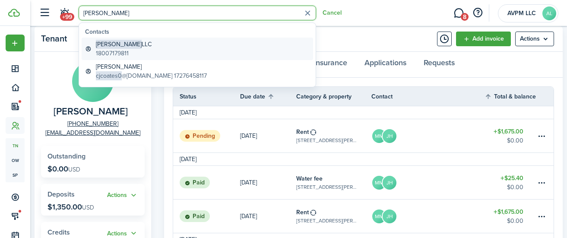
type input "[PERSON_NAME]"
click at [132, 43] on link "[PERSON_NAME] LLC 18007179811" at bounding box center [198, 49] width 232 height 22
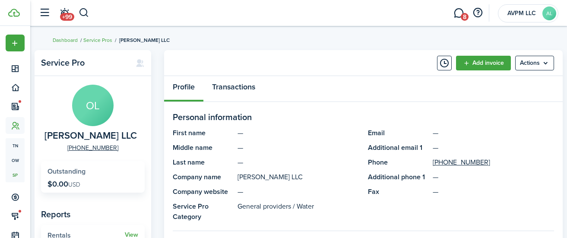
click at [248, 88] on link "Transactions" at bounding box center [233, 89] width 60 height 26
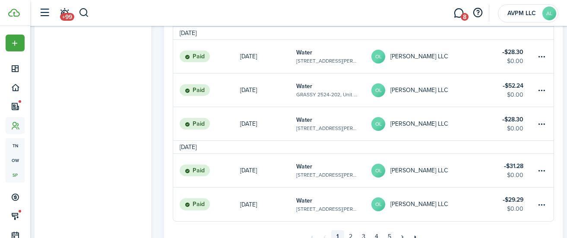
scroll to position [738, 0]
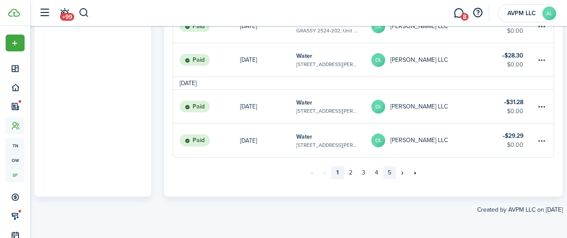
click at [390, 175] on link "5" at bounding box center [389, 172] width 13 height 13
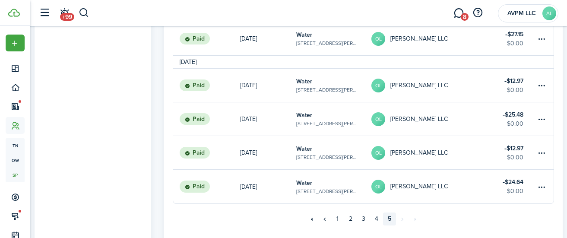
scroll to position [282, 0]
click at [320, 191] on table-subtitle "[STREET_ADDRESS][PERSON_NAME]" at bounding box center [327, 192] width 62 height 8
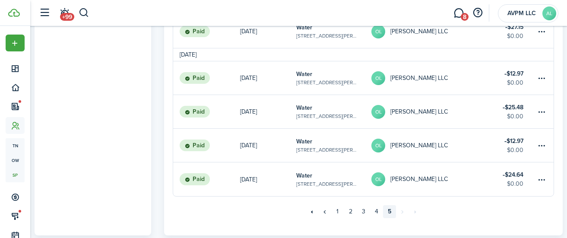
scroll to position [289, 0]
click at [310, 110] on table-info-title "Water" at bounding box center [304, 108] width 16 height 9
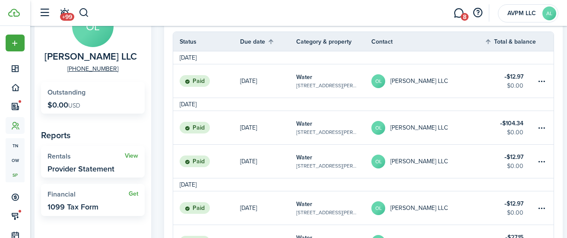
scroll to position [80, 0]
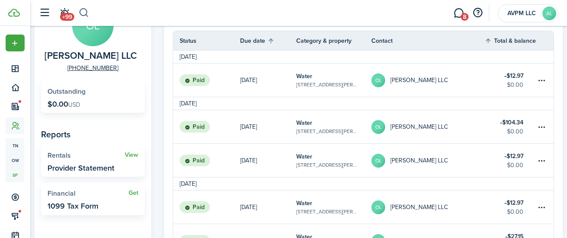
click at [81, 10] on button "button" at bounding box center [84, 13] width 11 height 15
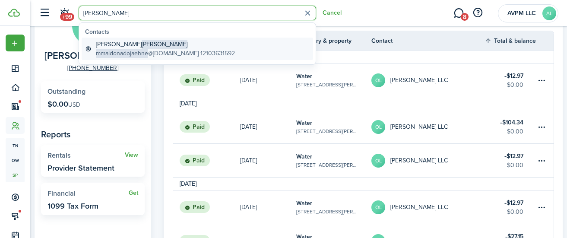
type input "[PERSON_NAME]"
click at [142, 46] on global-search-item-title "[PERSON_NAME]" at bounding box center [165, 44] width 139 height 9
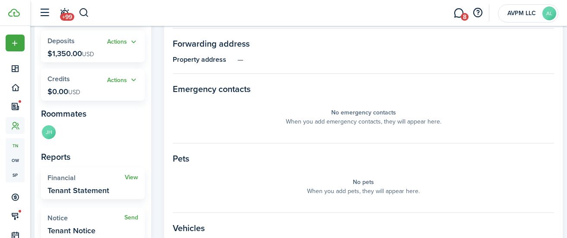
scroll to position [31, 0]
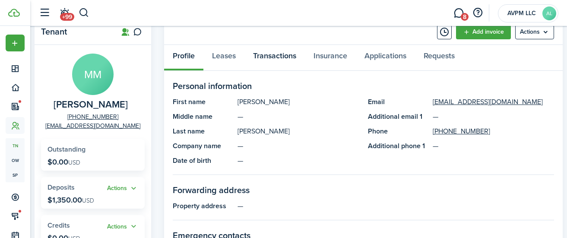
click at [266, 54] on link "Transactions" at bounding box center [275, 58] width 60 height 26
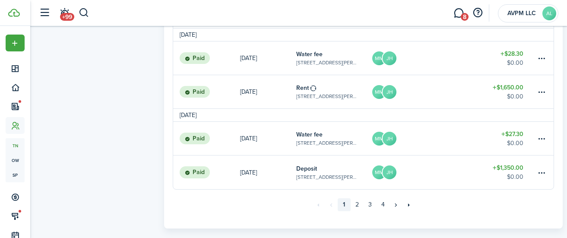
scroll to position [789, 0]
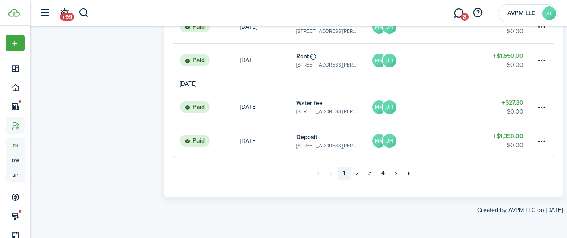
click at [516, 136] on table-amount-title "$1,350.00" at bounding box center [508, 136] width 31 height 9
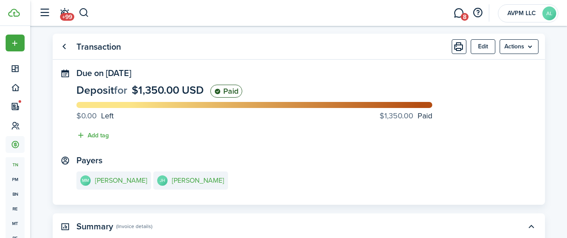
scroll to position [14, 0]
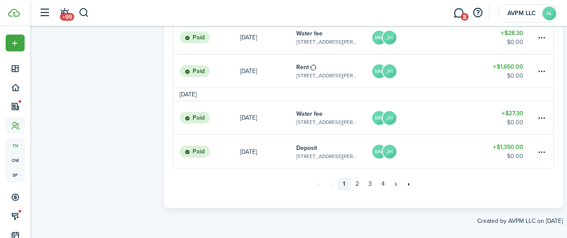
scroll to position [790, 0]
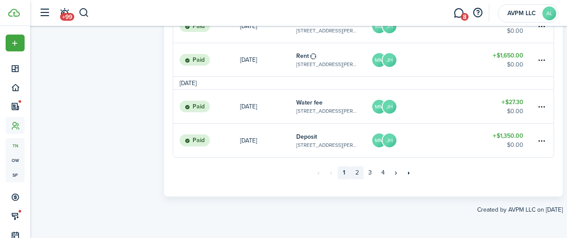
click at [356, 172] on link "2" at bounding box center [357, 172] width 13 height 13
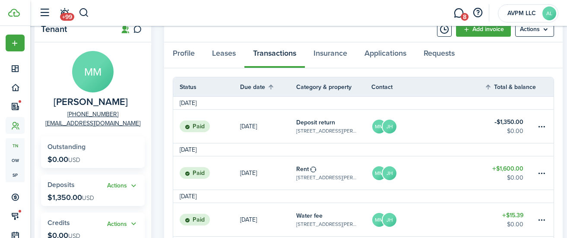
scroll to position [48, 0]
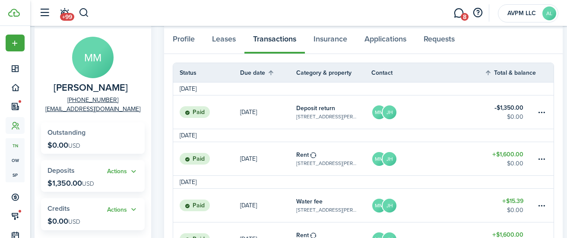
click at [321, 110] on table-info-title "Deposit return" at bounding box center [315, 108] width 39 height 9
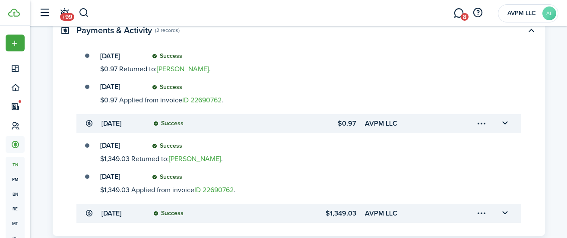
scroll to position [364, 0]
click at [205, 96] on link "ID 22690762" at bounding box center [201, 101] width 39 height 10
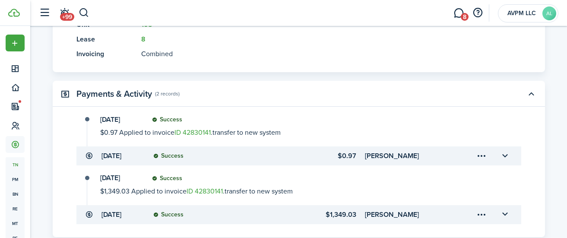
scroll to position [336, 0]
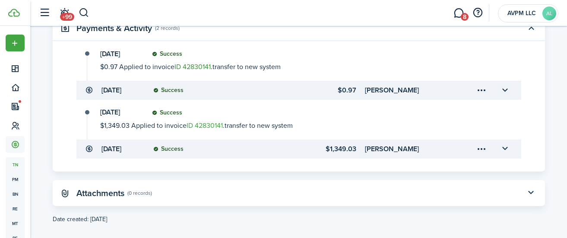
click at [194, 62] on link "ID 42830141" at bounding box center [193, 67] width 36 height 10
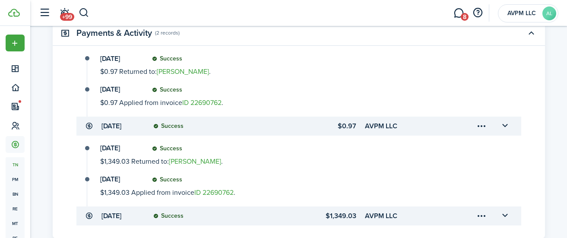
scroll to position [361, 0]
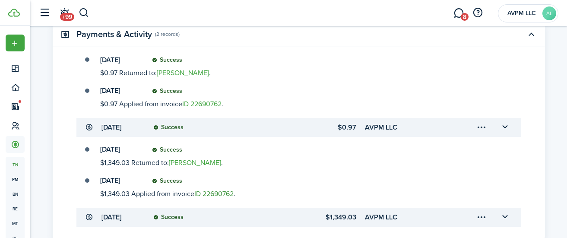
click at [217, 189] on link "ID 22690762" at bounding box center [213, 194] width 39 height 10
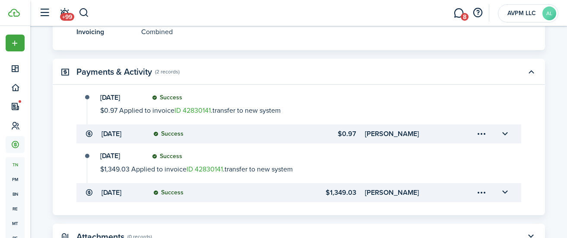
scroll to position [292, 0]
click at [195, 106] on link "ID 42830141" at bounding box center [193, 111] width 36 height 10
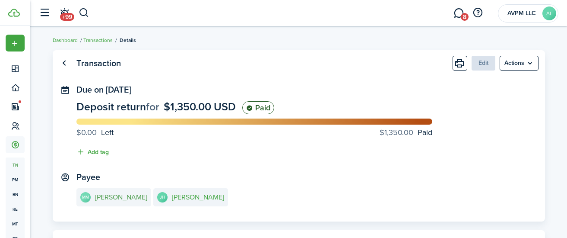
click at [118, 195] on e-details-info-title "[PERSON_NAME]" at bounding box center [121, 197] width 52 height 8
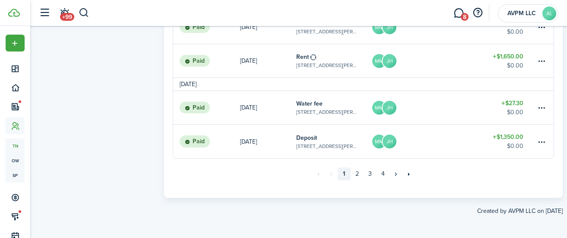
scroll to position [790, 0]
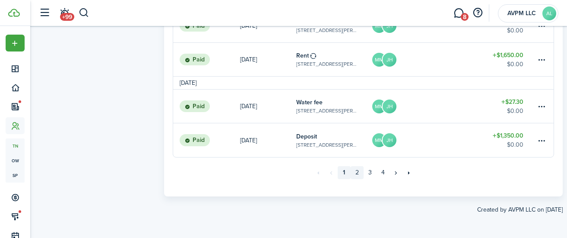
click at [358, 172] on link "2" at bounding box center [357, 172] width 13 height 13
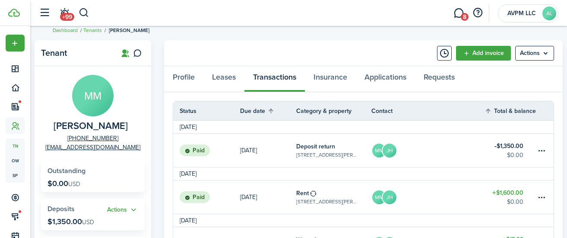
scroll to position [11, 0]
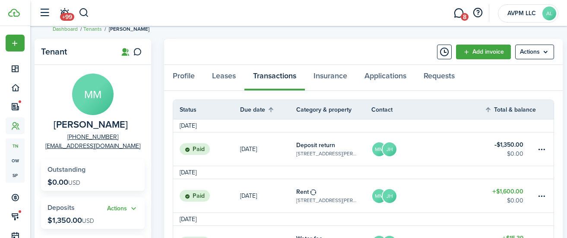
click at [320, 147] on table-info-title "Deposit return" at bounding box center [315, 144] width 39 height 9
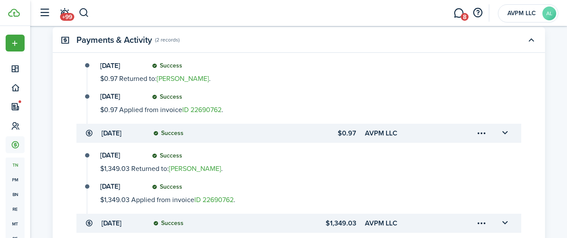
scroll to position [371, 0]
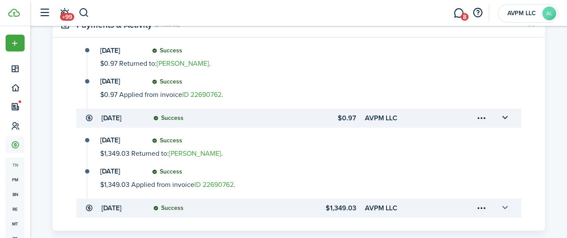
click at [507, 200] on button "button" at bounding box center [505, 207] width 15 height 15
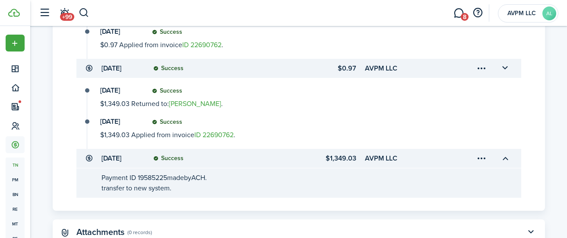
scroll to position [426, 0]
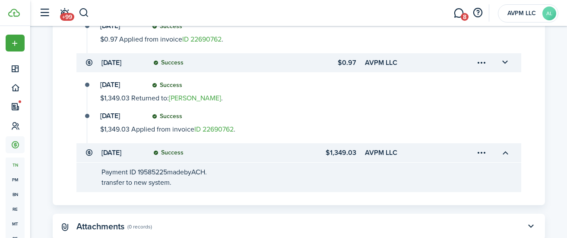
drag, startPoint x: 331, startPoint y: 145, endPoint x: 358, endPoint y: 143, distance: 27.3
click at [358, 143] on accordion-header "[DATE] Success $1,349.03 AVPM LLC" at bounding box center [298, 152] width 445 height 19
click at [328, 162] on transaction-details-table-item-description "Payment ID 19585225 made by ACH. transfer to new system." at bounding box center [298, 176] width 445 height 29
drag, startPoint x: 356, startPoint y: 142, endPoint x: 330, endPoint y: 147, distance: 26.9
click at [330, 147] on accordion-header "[DATE] Success $1,349.03 AVPM LLC" at bounding box center [298, 152] width 445 height 19
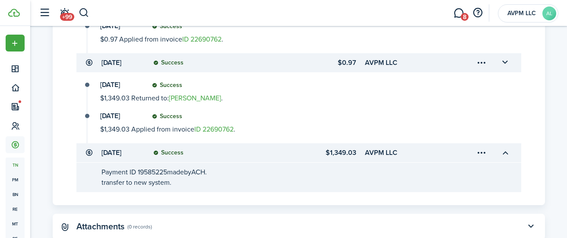
click at [324, 162] on transaction-details-table-item-description "Payment ID 19585225 made by ACH. transfer to new system." at bounding box center [298, 176] width 445 height 29
drag, startPoint x: 331, startPoint y: 144, endPoint x: 370, endPoint y: 145, distance: 39.3
click at [370, 145] on accordion-header "[DATE] Success $1,349.03 AVPM LLC" at bounding box center [298, 152] width 445 height 19
copy accordion-header "1,349.03 A"
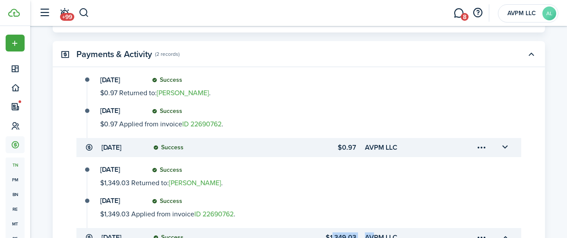
scroll to position [340, 0]
click at [214, 120] on link "ID 22690762" at bounding box center [201, 125] width 39 height 10
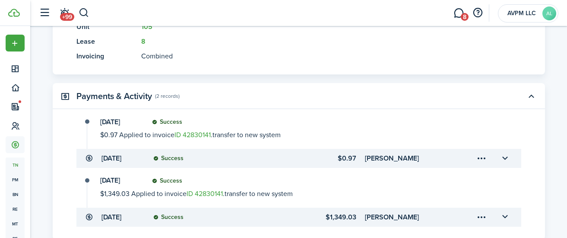
scroll to position [270, 0]
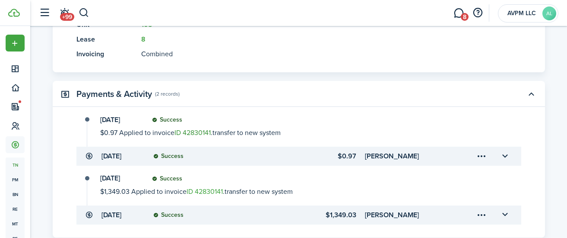
click at [190, 127] on link "ID 42830141" at bounding box center [193, 132] width 36 height 10
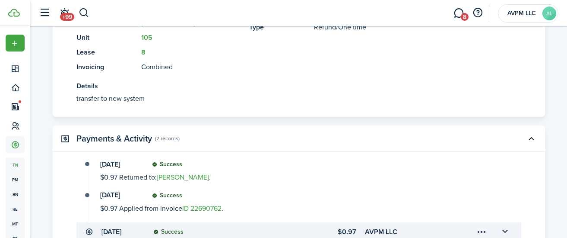
scroll to position [251, 0]
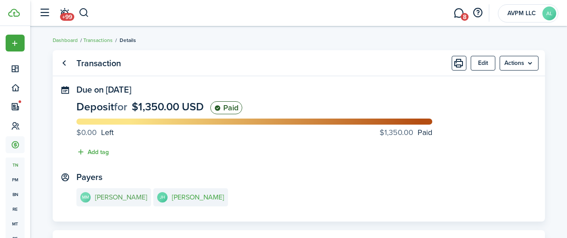
click at [134, 196] on e-details-info-title "[PERSON_NAME]" at bounding box center [121, 197] width 52 height 8
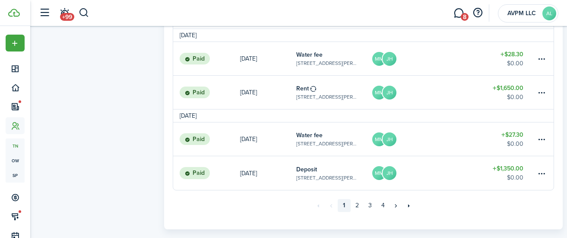
scroll to position [757, 0]
click at [381, 204] on link "4" at bounding box center [383, 206] width 13 height 13
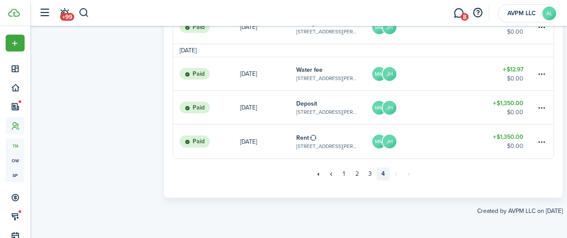
scroll to position [650, 0]
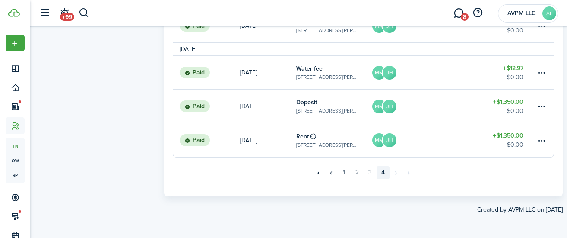
click at [305, 103] on table-info-title "Deposit" at bounding box center [306, 102] width 21 height 9
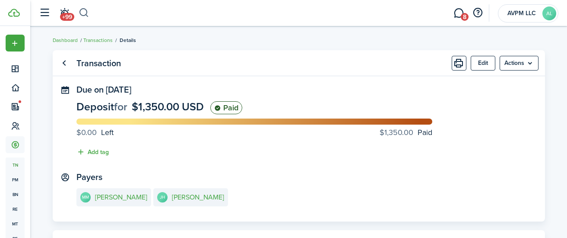
click at [83, 13] on button "button" at bounding box center [84, 13] width 11 height 15
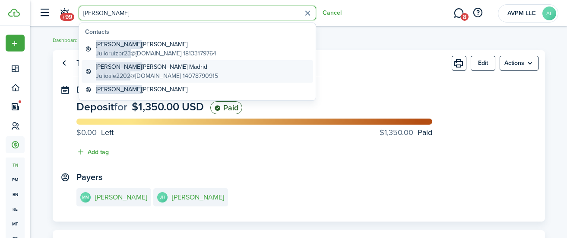
type input "[PERSON_NAME]"
click at [126, 73] on span "Julioale2202" at bounding box center [113, 75] width 35 height 9
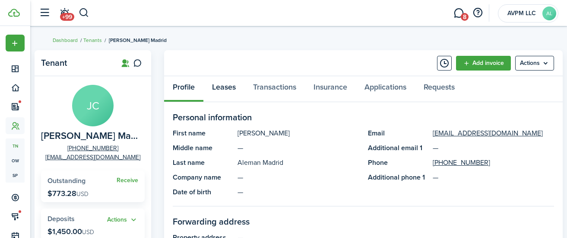
click at [226, 88] on link "Leases" at bounding box center [223, 89] width 41 height 26
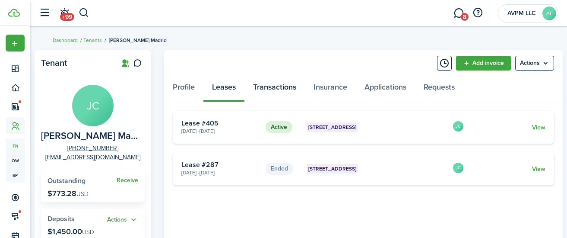
click at [277, 88] on link "Transactions" at bounding box center [275, 89] width 60 height 26
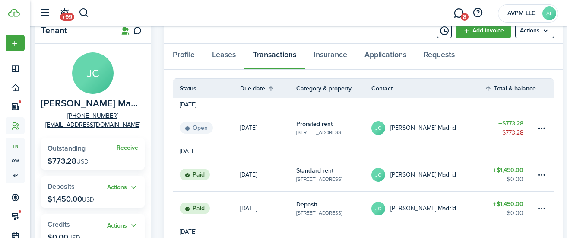
scroll to position [35, 0]
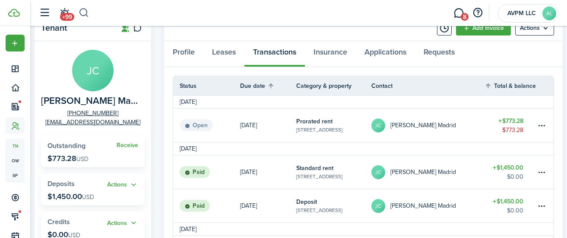
click at [83, 13] on button "button" at bounding box center [84, 13] width 11 height 15
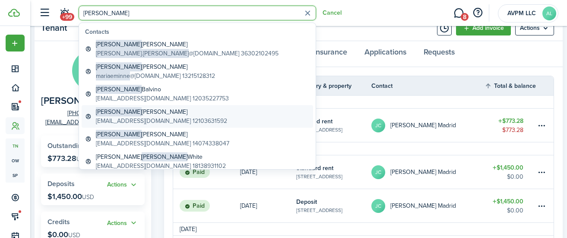
type input "[PERSON_NAME]"
click at [147, 117] on global-search-item-description "[EMAIL_ADDRESS][DOMAIN_NAME] 12103631592" at bounding box center [161, 120] width 131 height 9
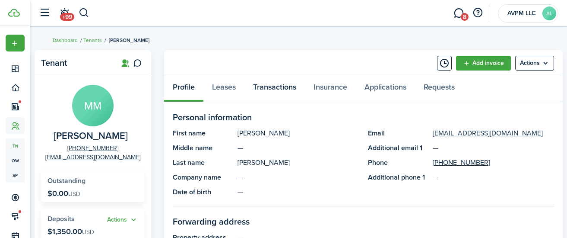
click at [276, 89] on link "Transactions" at bounding box center [275, 89] width 60 height 26
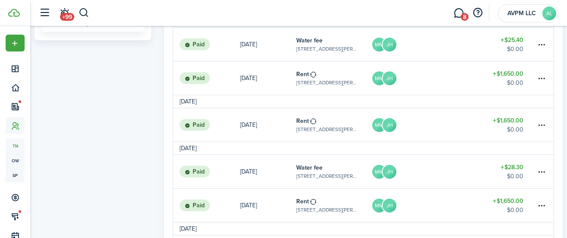
scroll to position [773, 0]
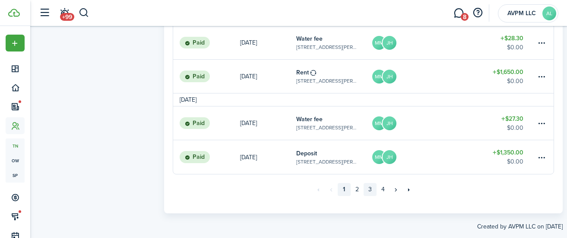
click at [370, 190] on link "3" at bounding box center [370, 189] width 13 height 13
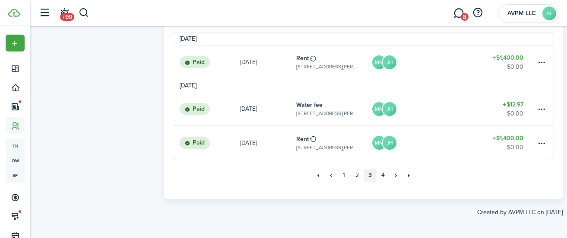
scroll to position [777, 0]
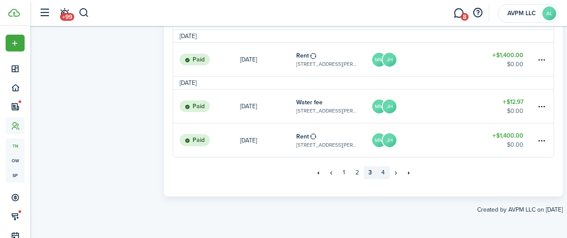
click at [381, 173] on link "4" at bounding box center [383, 172] width 13 height 13
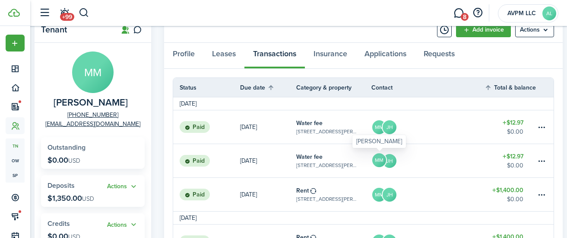
scroll to position [53, 0]
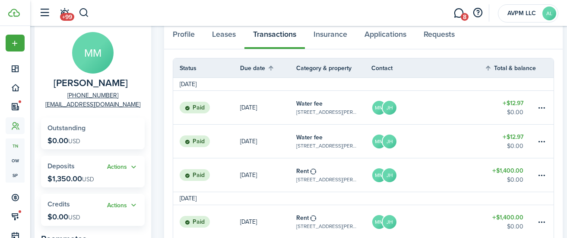
click at [309, 104] on table-info-title "Water fee" at bounding box center [309, 103] width 26 height 9
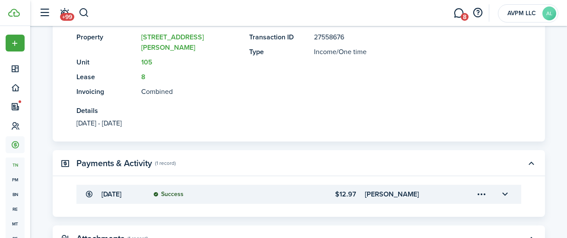
scroll to position [222, 0]
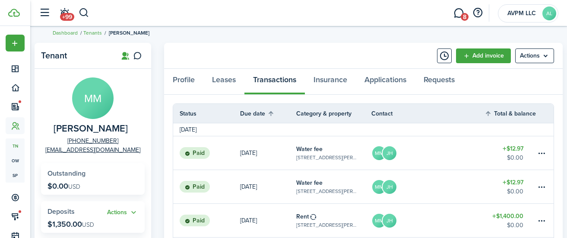
scroll to position [8, 0]
click at [308, 182] on table-info-title "Water fee" at bounding box center [309, 182] width 26 height 9
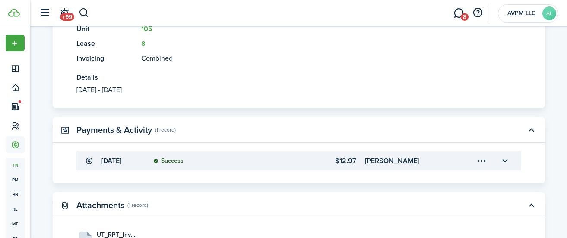
scroll to position [267, 0]
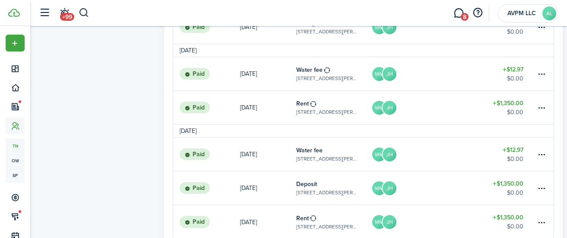
scroll to position [629, 0]
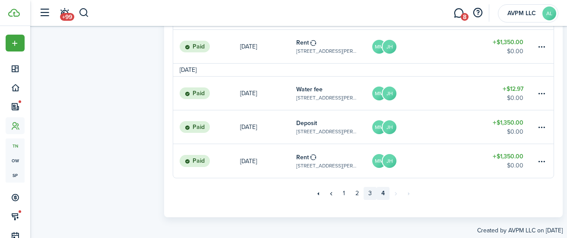
click at [370, 192] on link "3" at bounding box center [370, 193] width 13 height 13
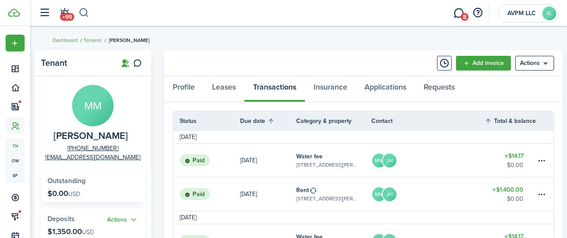
click at [86, 10] on button "button" at bounding box center [84, 13] width 11 height 15
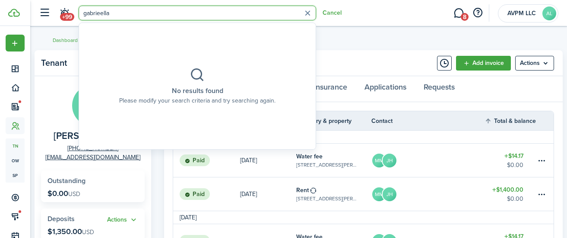
click at [104, 14] on input "gabrieella" at bounding box center [198, 13] width 238 height 15
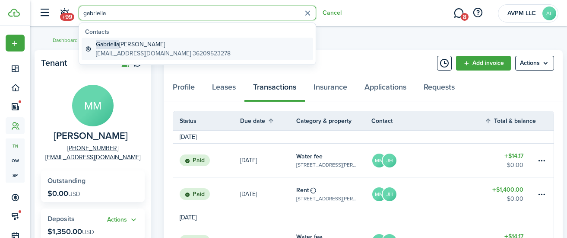
type input "gabriella"
click at [129, 48] on global-search-item-title "[PERSON_NAME]" at bounding box center [163, 44] width 135 height 9
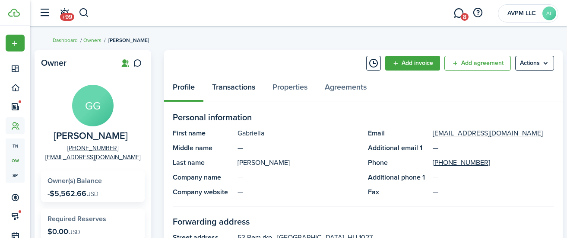
click at [241, 84] on link "Transactions" at bounding box center [233, 89] width 60 height 26
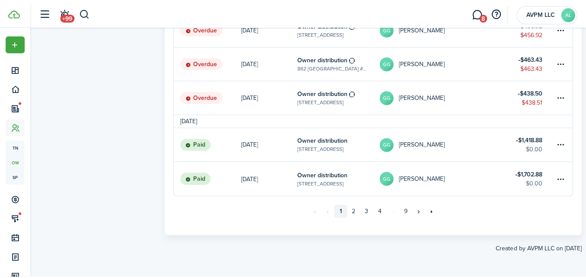
scroll to position [646, 0]
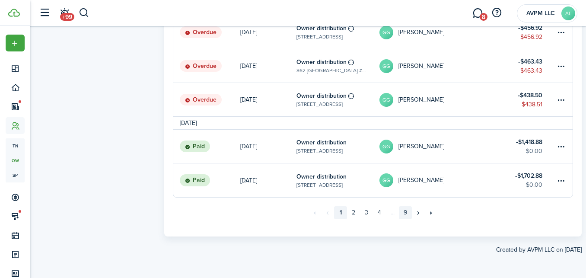
click at [405, 213] on link "9" at bounding box center [405, 212] width 13 height 13
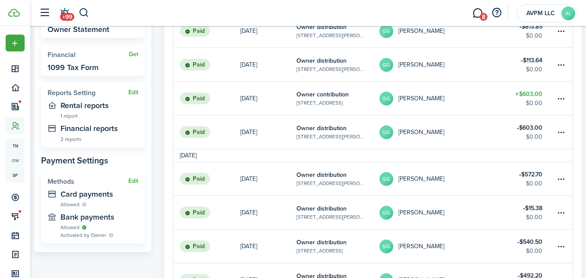
scroll to position [646, 0]
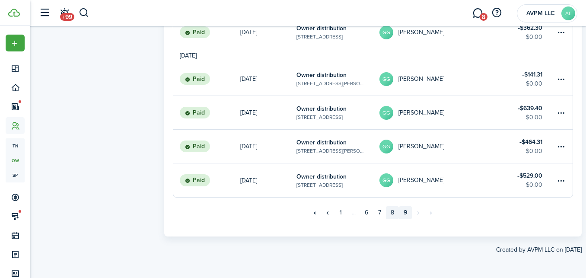
click at [390, 212] on link "8" at bounding box center [392, 212] width 13 height 13
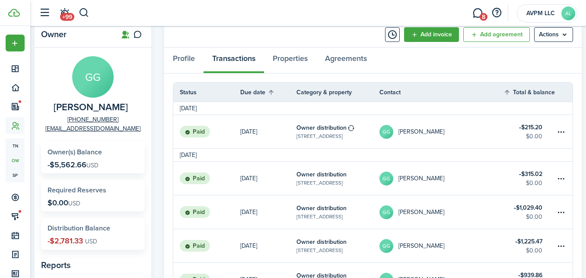
scroll to position [42, 0]
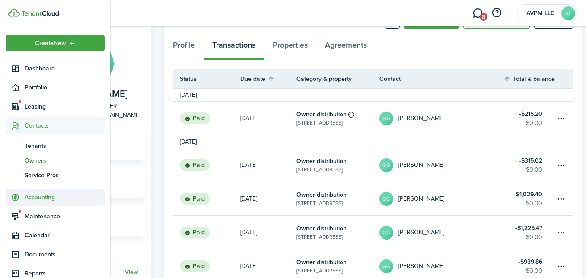
click at [41, 196] on span "Accounting" at bounding box center [65, 197] width 80 height 9
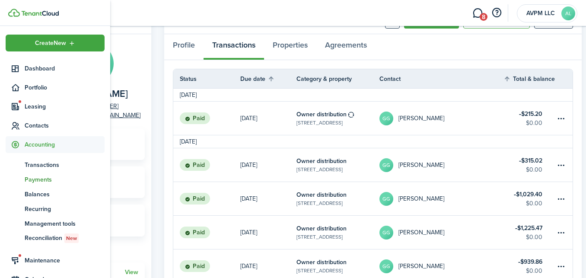
click at [45, 164] on span "Transactions" at bounding box center [65, 164] width 80 height 9
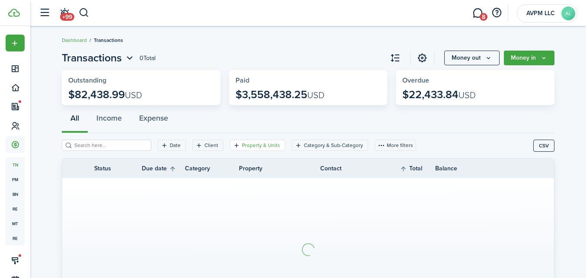
click at [243, 145] on filter-tag-label "Property & Units" at bounding box center [261, 145] width 38 height 8
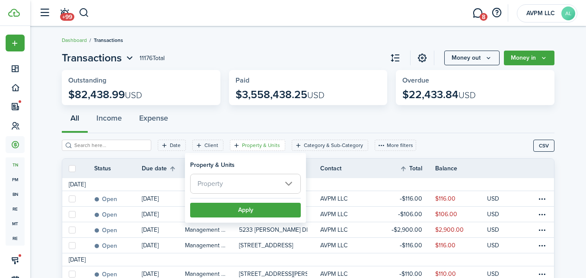
click at [248, 184] on span "Property" at bounding box center [246, 183] width 110 height 19
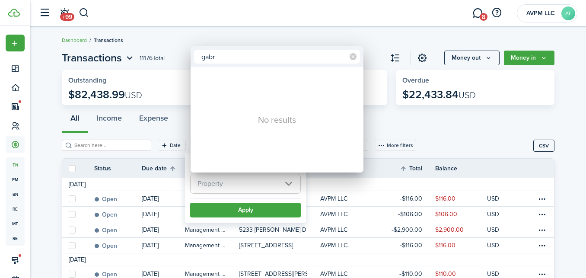
type input "gabr"
click at [411, 124] on div at bounding box center [293, 139] width 724 height 416
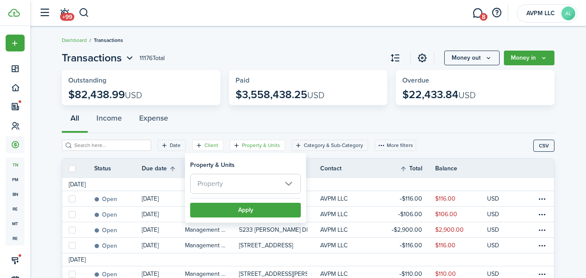
click at [193, 146] on filter-tag "Client" at bounding box center [207, 145] width 31 height 11
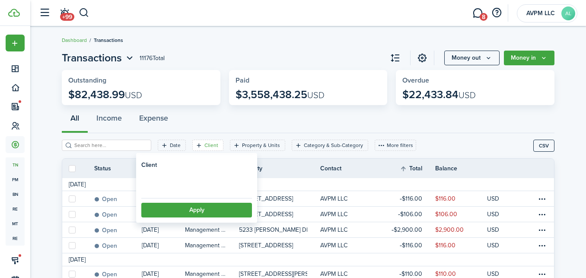
click at [205, 184] on loading-skeleton at bounding box center [196, 184] width 111 height 20
click at [205, 185] on span "Select client" at bounding box center [197, 183] width 110 height 19
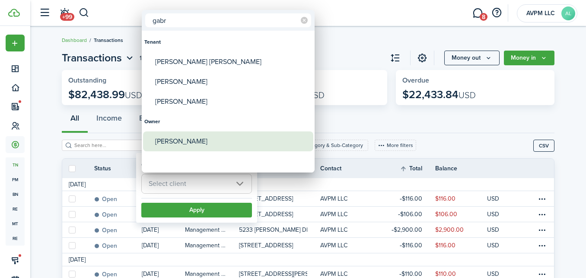
type input "gabr"
click at [174, 139] on div "[PERSON_NAME]" at bounding box center [231, 141] width 153 height 20
type input "[PERSON_NAME]"
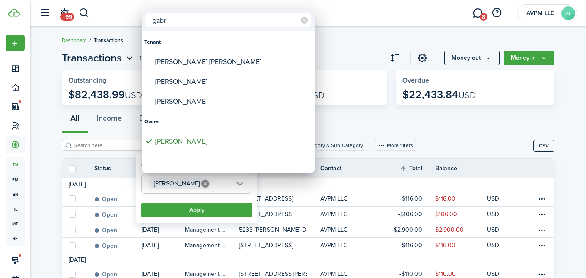
click at [221, 209] on div at bounding box center [293, 139] width 724 height 416
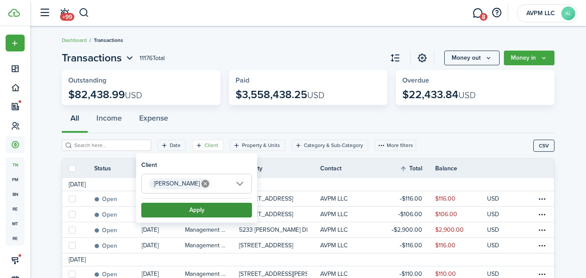
click at [221, 209] on button "Apply" at bounding box center [196, 210] width 111 height 15
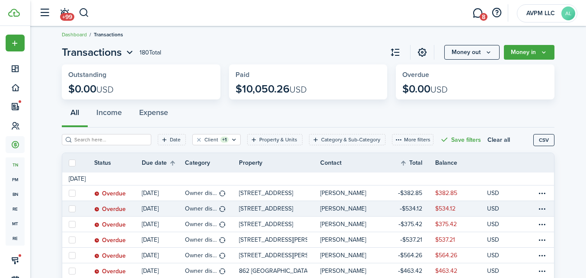
scroll to position [41, 0]
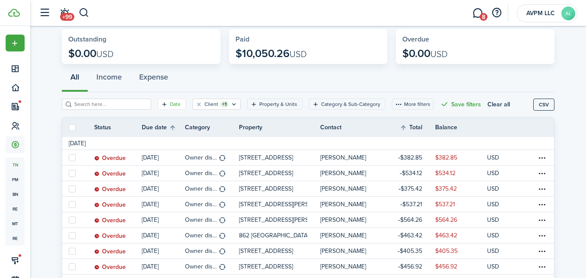
click at [170, 103] on filter-tag-label "Date" at bounding box center [175, 104] width 11 height 8
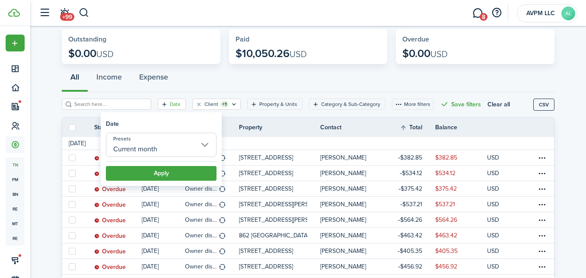
click at [150, 149] on input "Current month" at bounding box center [161, 145] width 111 height 24
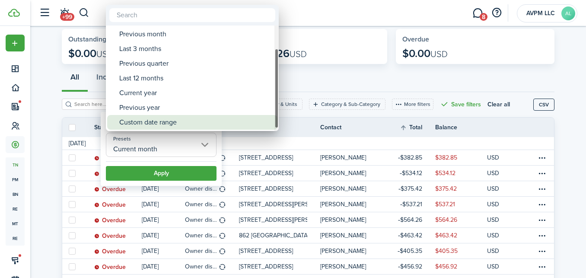
click at [157, 119] on div "Custom date range" at bounding box center [195, 122] width 153 height 15
type input "Custom date range"
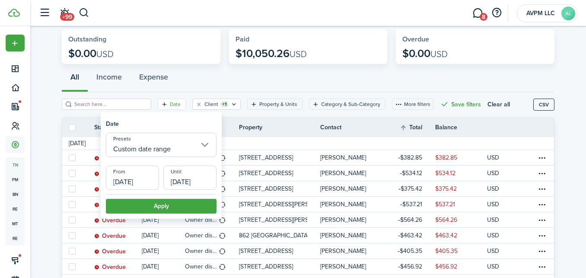
click at [149, 181] on input "10/01/2025" at bounding box center [132, 177] width 53 height 24
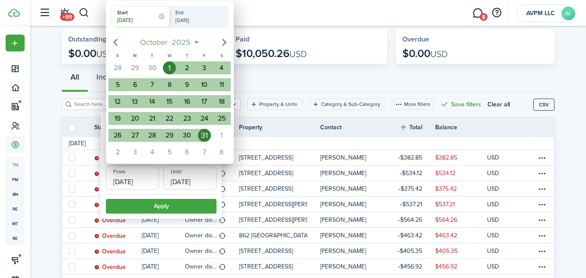
click at [161, 36] on span "October" at bounding box center [154, 43] width 32 height 16
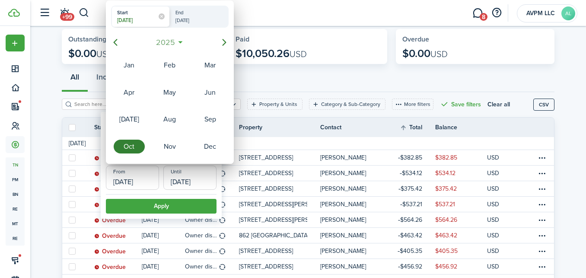
click at [161, 40] on span "2025" at bounding box center [165, 43] width 23 height 16
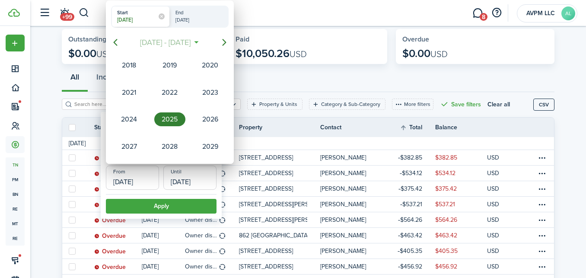
click at [157, 41] on span "2018 - 2029" at bounding box center [165, 43] width 54 height 16
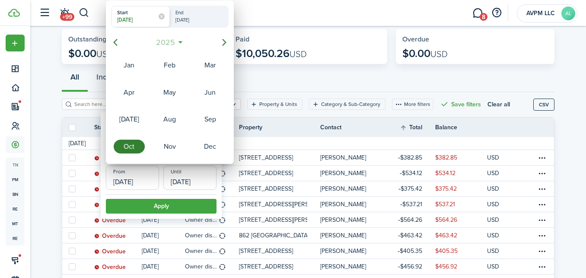
click at [159, 41] on span "2025" at bounding box center [165, 43] width 23 height 16
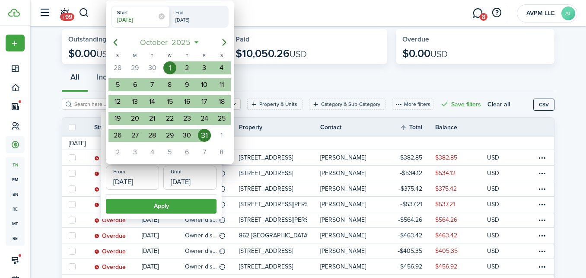
click at [159, 41] on span "October" at bounding box center [154, 43] width 32 height 16
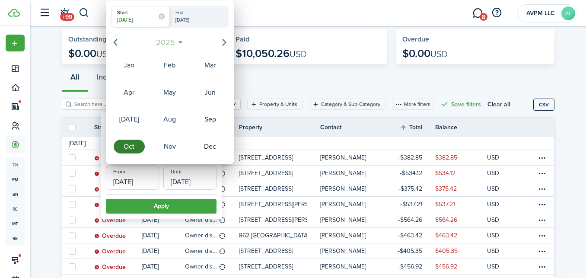
click at [174, 42] on span "2025" at bounding box center [165, 43] width 23 height 16
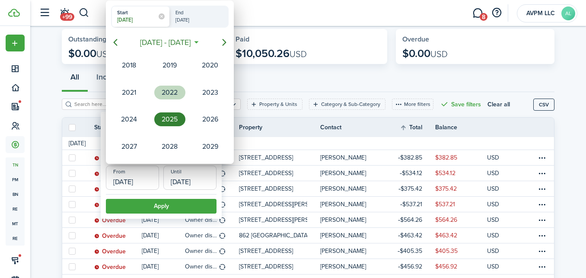
click at [168, 90] on div "2022" at bounding box center [169, 93] width 31 height 14
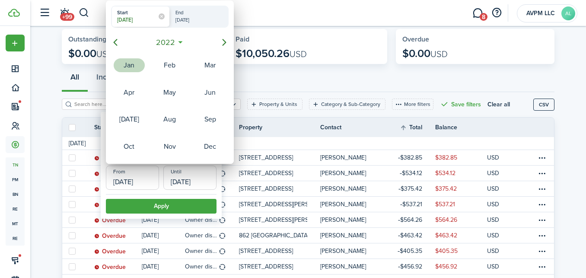
click at [131, 63] on div "Jan" at bounding box center [129, 65] width 31 height 14
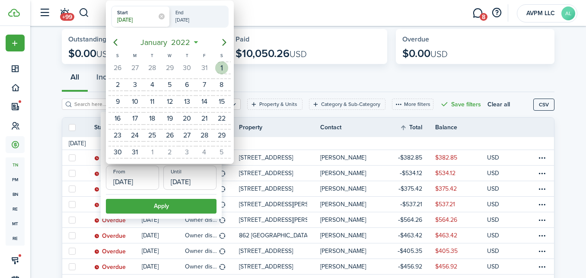
click at [218, 67] on div "1" at bounding box center [221, 67] width 13 height 13
type input "01/01/2022"
radio input "false"
radio input "true"
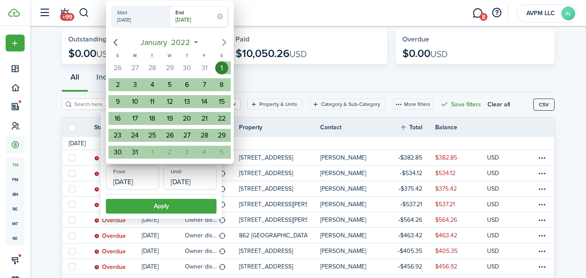
click at [224, 41] on icon "Next page" at bounding box center [225, 42] width 4 height 7
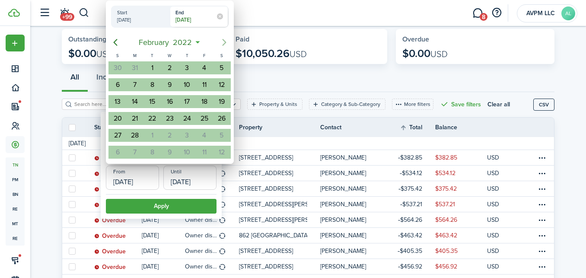
click at [224, 41] on icon "Next page" at bounding box center [225, 42] width 4 height 7
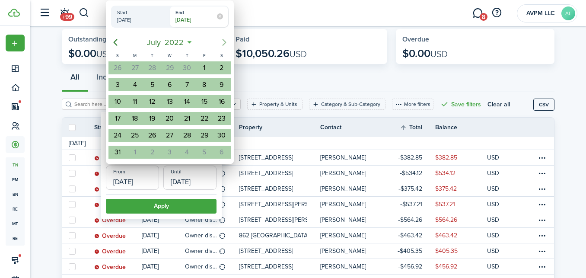
click at [224, 41] on icon "Next page" at bounding box center [225, 42] width 4 height 7
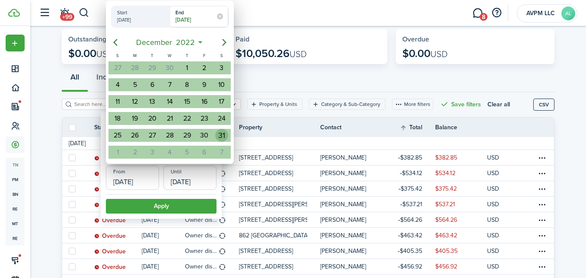
click at [218, 134] on div "31" at bounding box center [221, 135] width 13 height 13
type input "12/31/2022"
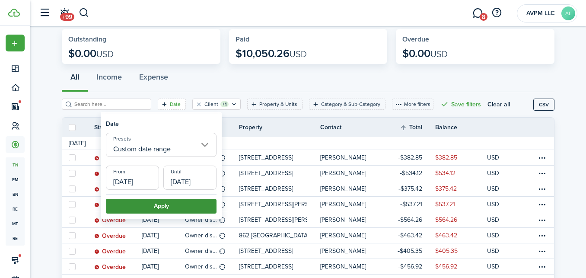
click at [187, 204] on button "Apply" at bounding box center [161, 206] width 111 height 15
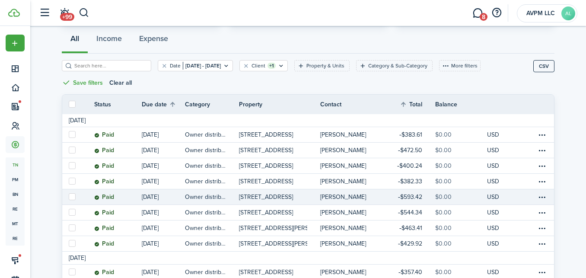
scroll to position [92, 0]
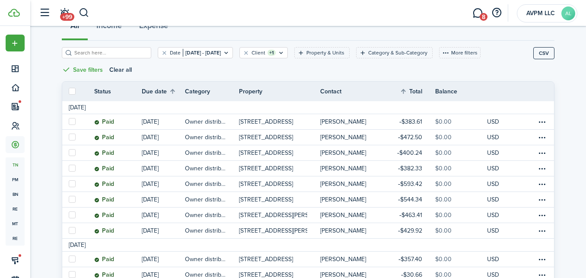
click at [72, 91] on label at bounding box center [72, 91] width 7 height 7
click at [69, 91] on input "checkbox" at bounding box center [68, 91] width 0 height 0
checkbox input "true"
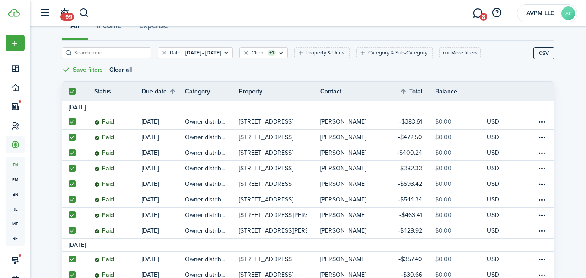
checkbox input "true"
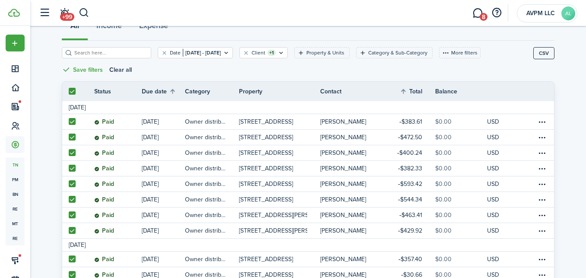
checkbox input "true"
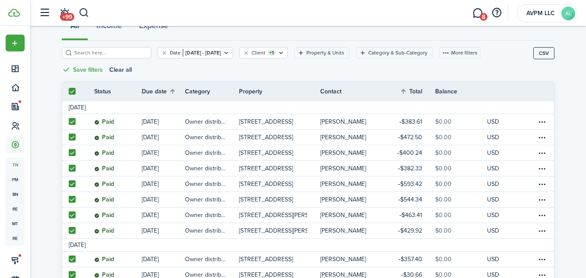
checkbox input "true"
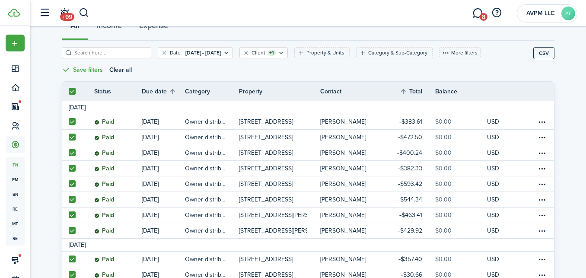
checkbox input "true"
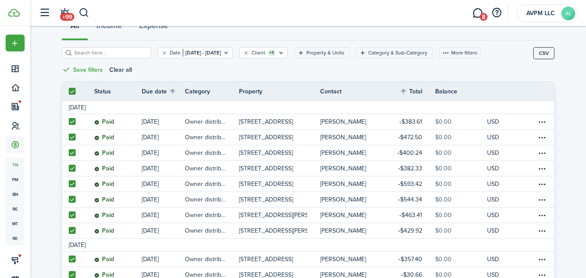
checkbox input "true"
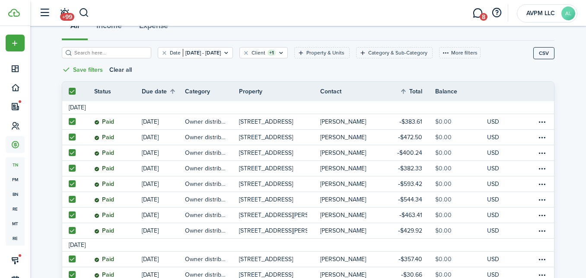
checkbox input "true"
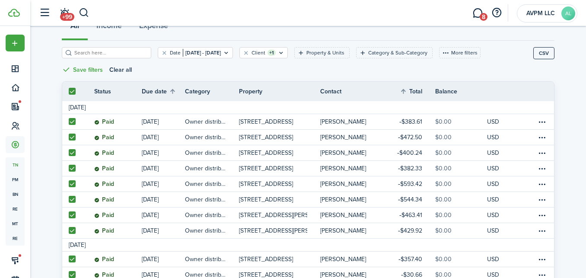
checkbox input "true"
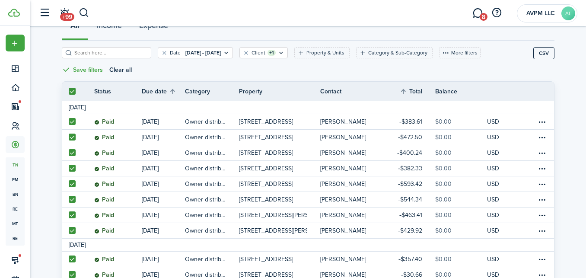
checkbox input "true"
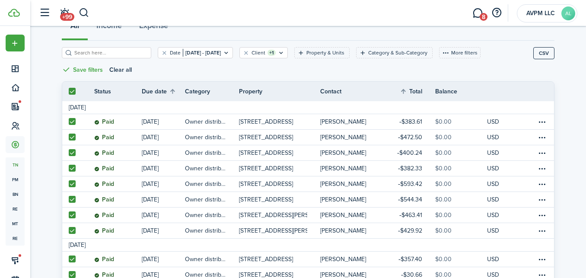
checkbox input "true"
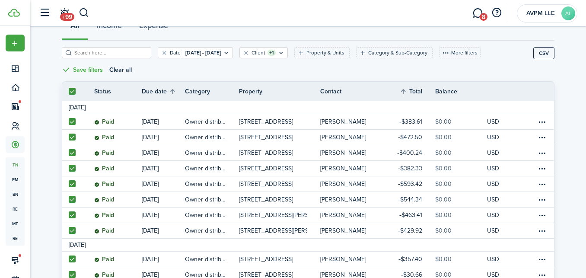
checkbox input "true"
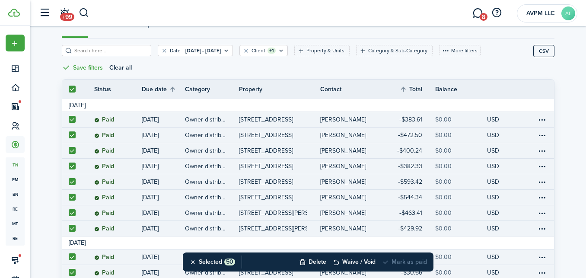
scroll to position [0, 0]
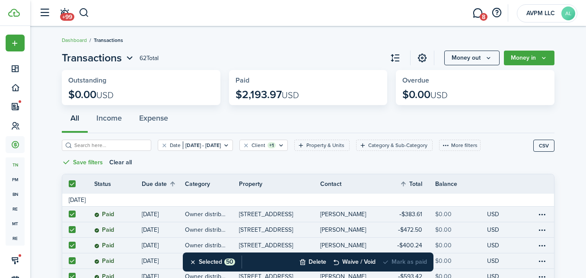
click at [72, 185] on label at bounding box center [72, 183] width 7 height 7
click at [69, 184] on input "checkbox" at bounding box center [68, 184] width 0 height 0
checkbox input "false"
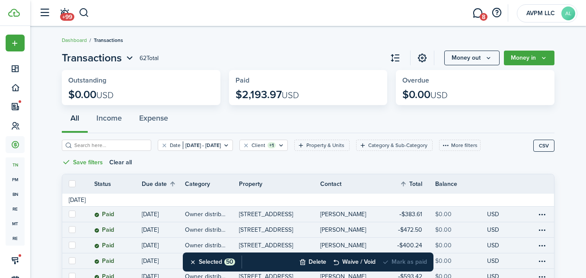
checkbox input "false"
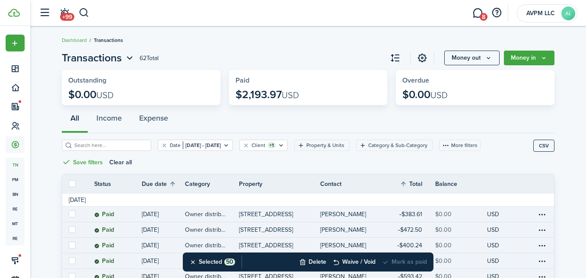
checkbox input "false"
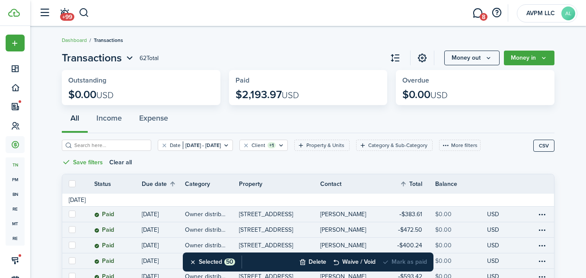
checkbox input "false"
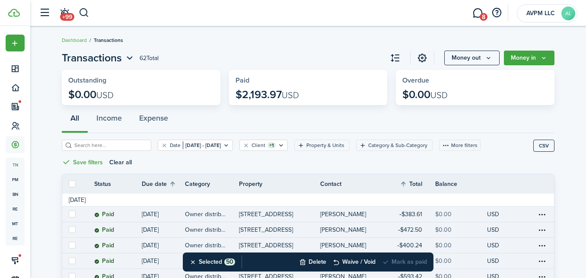
checkbox input "false"
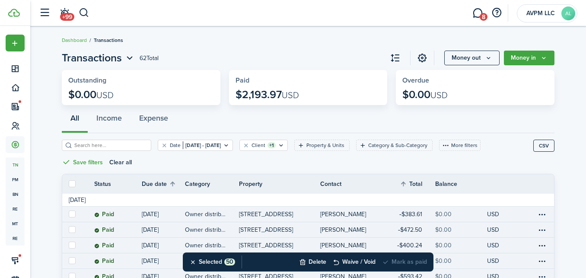
checkbox input "false"
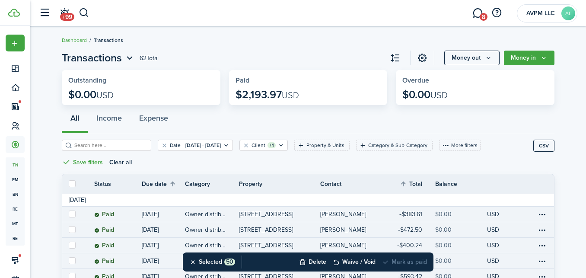
checkbox input "false"
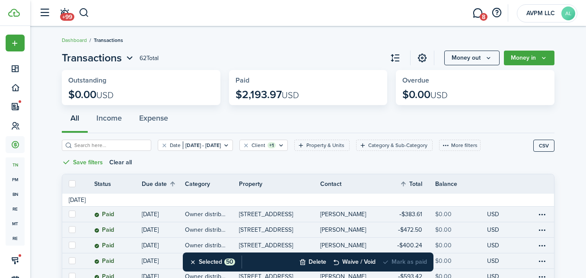
checkbox input "false"
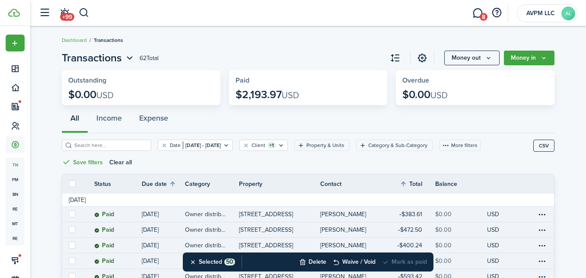
checkbox input "false"
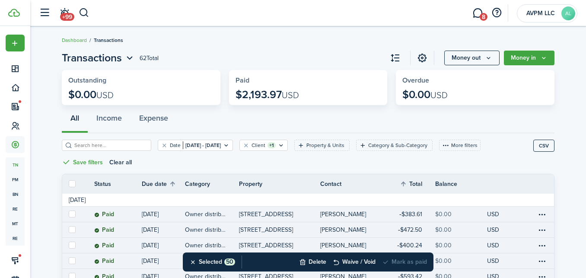
checkbox input "false"
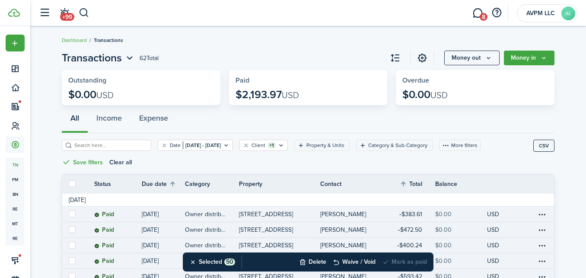
checkbox input "false"
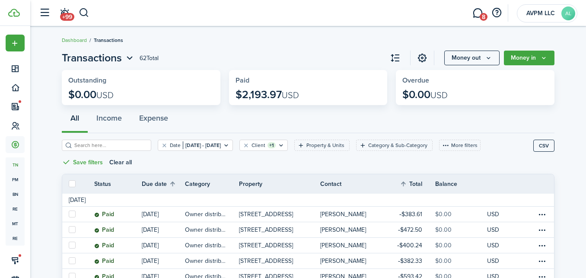
click at [333, 158] on div "Date Jan 01, 2022 - Dec 31, 2022 Client +1 Property & Units Category & Sub-Cate…" at bounding box center [297, 157] width 471 height 34
click at [70, 185] on label at bounding box center [72, 183] width 7 height 7
click at [69, 184] on input "checkbox" at bounding box center [68, 184] width 0 height 0
checkbox input "true"
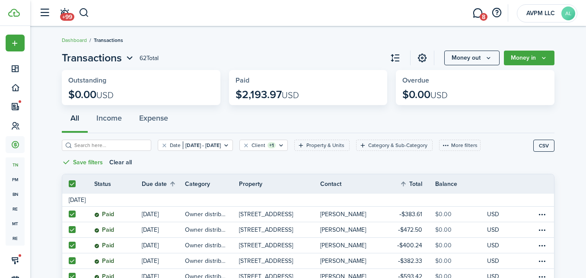
checkbox input "true"
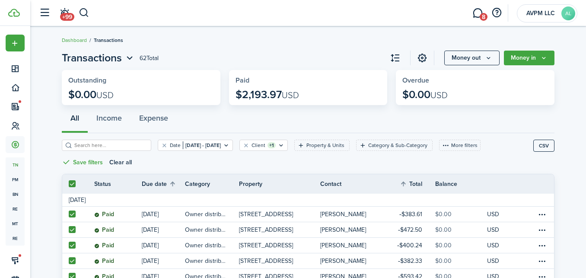
checkbox input "true"
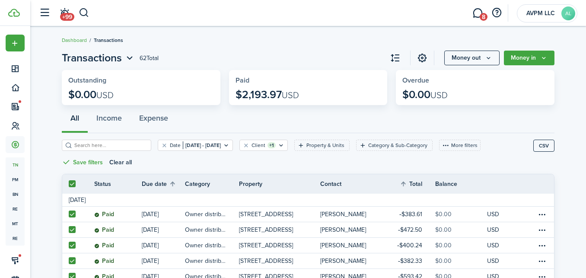
checkbox input "true"
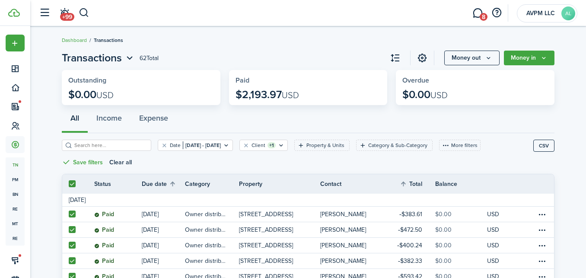
checkbox input "true"
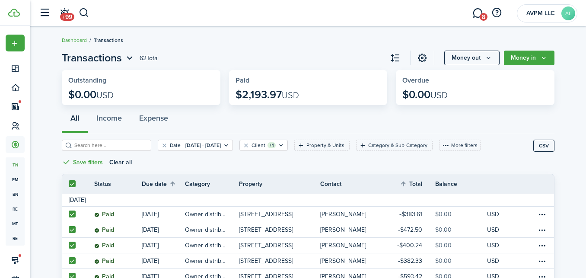
checkbox input "true"
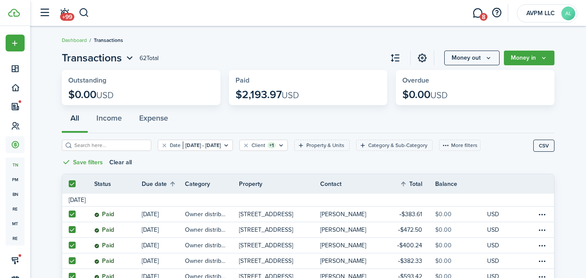
checkbox input "true"
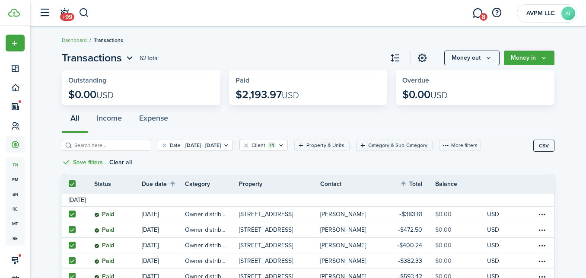
checkbox input "true"
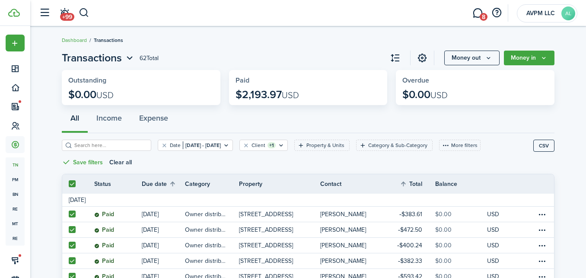
checkbox input "true"
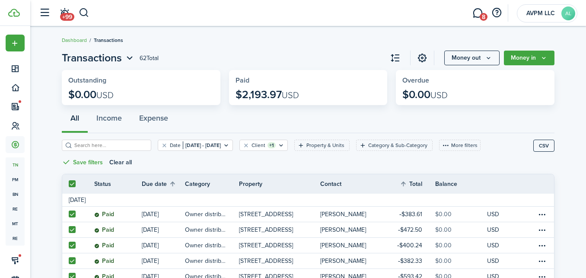
checkbox input "true"
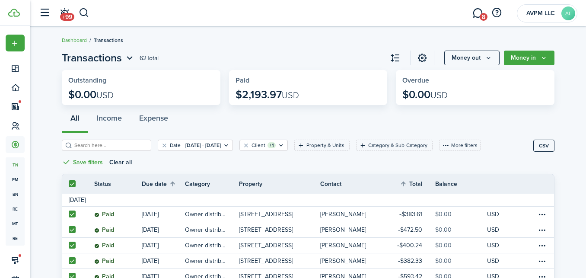
checkbox input "true"
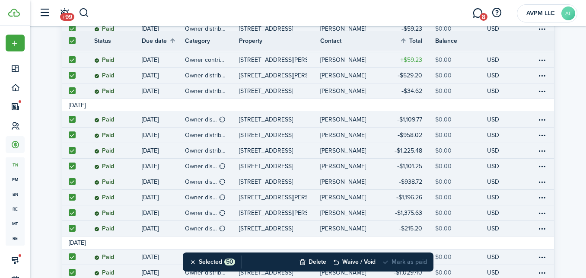
scroll to position [409, 0]
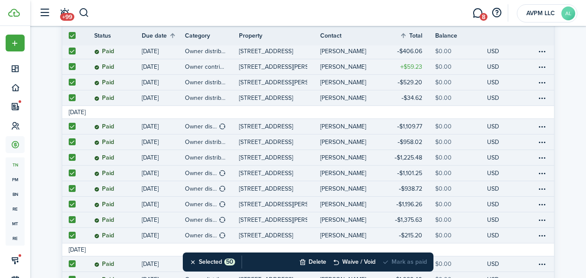
click at [410, 172] on table-amount-title "$1,101.25" at bounding box center [409, 172] width 25 height 9
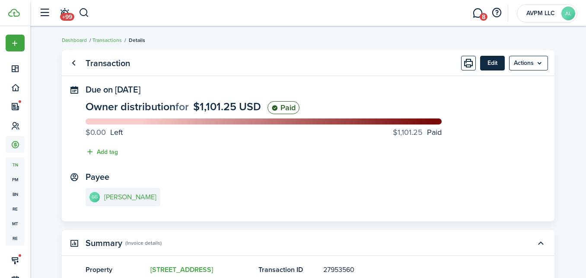
click at [493, 61] on button "Edit" at bounding box center [492, 63] width 25 height 15
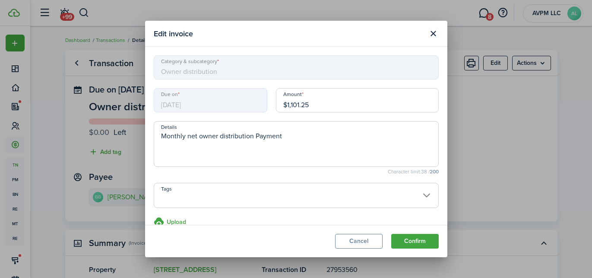
click at [304, 105] on input "$1,101.25" at bounding box center [357, 100] width 163 height 24
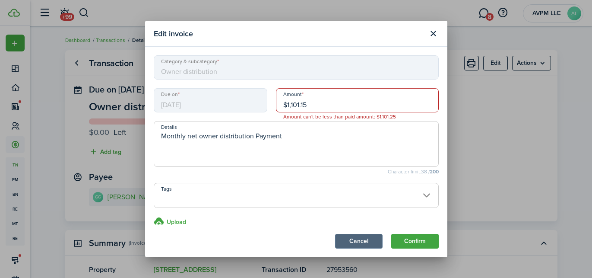
type input "$1,101.15"
click at [354, 237] on button "Cancel" at bounding box center [359, 241] width 48 height 15
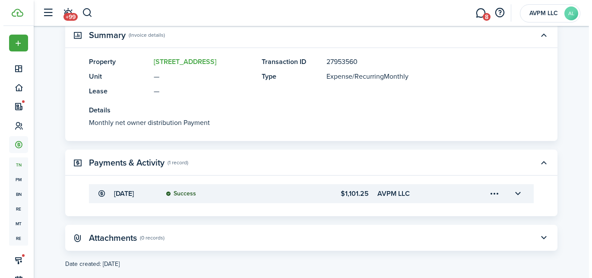
scroll to position [232, 0]
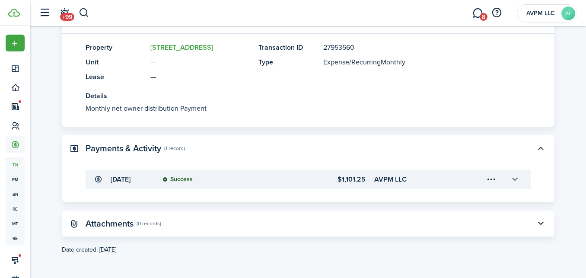
click at [514, 180] on button "button" at bounding box center [514, 179] width 15 height 15
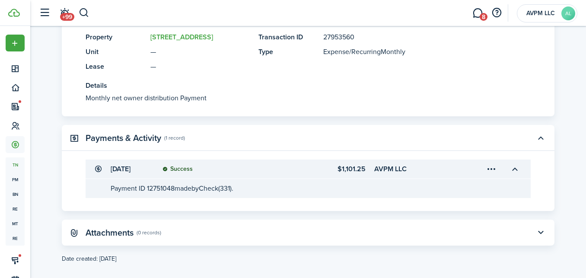
click at [491, 176] on menu-trigger-card "Open menu" at bounding box center [491, 169] width 15 height 15
click at [467, 201] on button "Edit" at bounding box center [461, 198] width 76 height 15
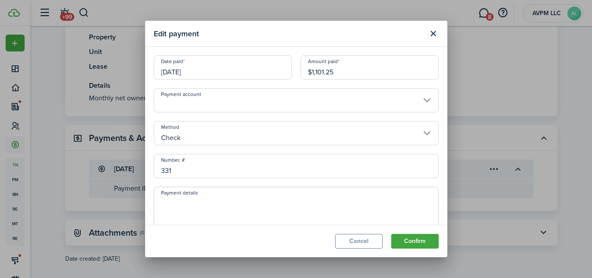
click at [326, 72] on input "$1,101.25" at bounding box center [370, 67] width 138 height 24
type input "$1,101.15"
click at [418, 237] on button "Confirm" at bounding box center [415, 241] width 48 height 15
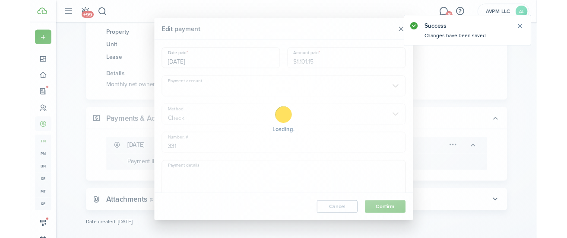
scroll to position [0, 0]
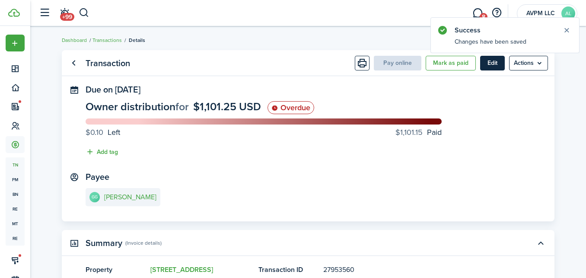
click at [489, 59] on button "Edit" at bounding box center [492, 63] width 25 height 15
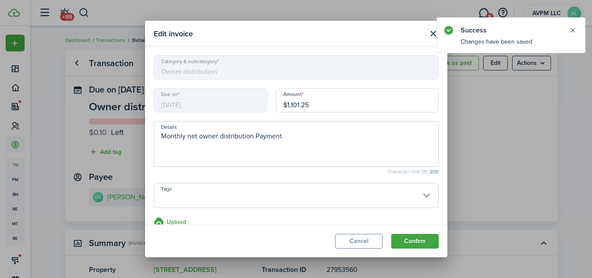
click at [303, 105] on input "$1,101.25" at bounding box center [357, 100] width 163 height 24
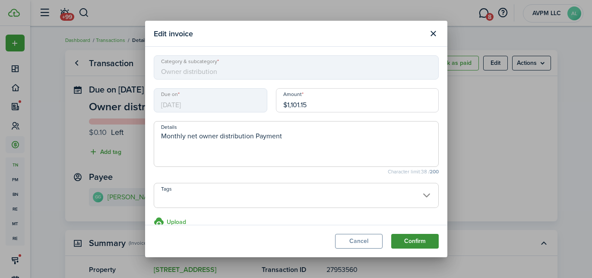
type input "$1,101.15"
click at [417, 237] on button "Confirm" at bounding box center [415, 241] width 48 height 15
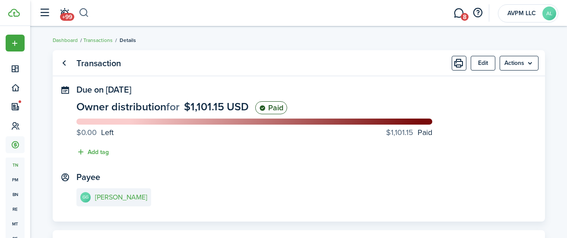
click at [83, 11] on button "button" at bounding box center [84, 13] width 11 height 15
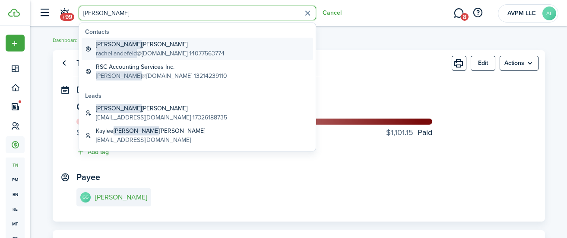
type input "rachel"
click at [128, 42] on global-search-item-title "Rachel E. Landefeld" at bounding box center [160, 44] width 129 height 9
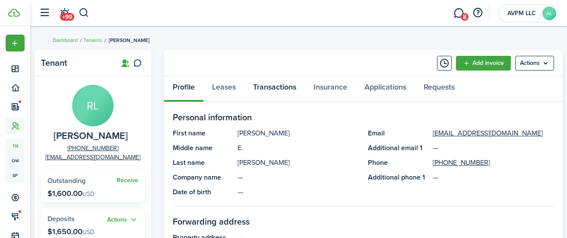
click at [272, 88] on link "Transactions" at bounding box center [275, 89] width 60 height 26
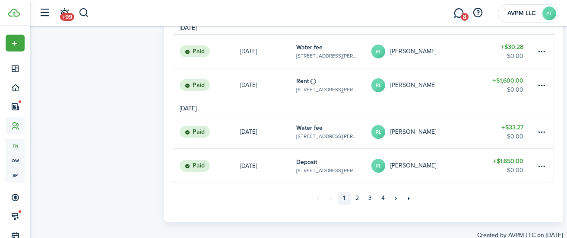
scroll to position [790, 0]
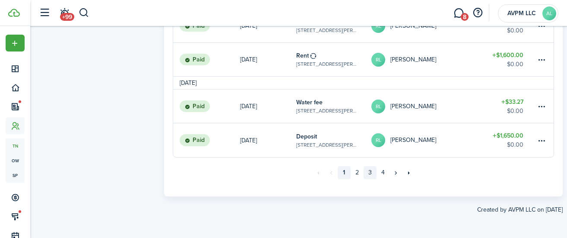
click at [368, 174] on link "3" at bounding box center [370, 172] width 13 height 13
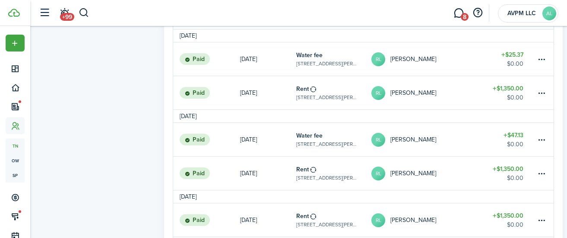
scroll to position [605, 0]
